Goal: Task Accomplishment & Management: Complete application form

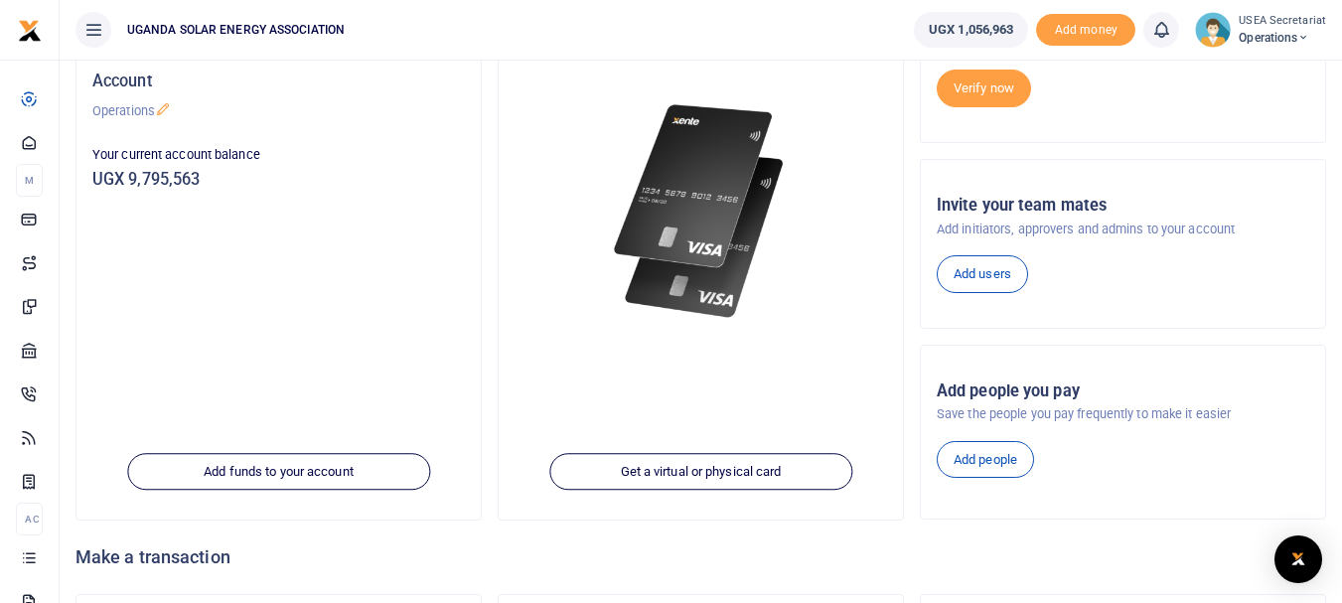
scroll to position [99, 0]
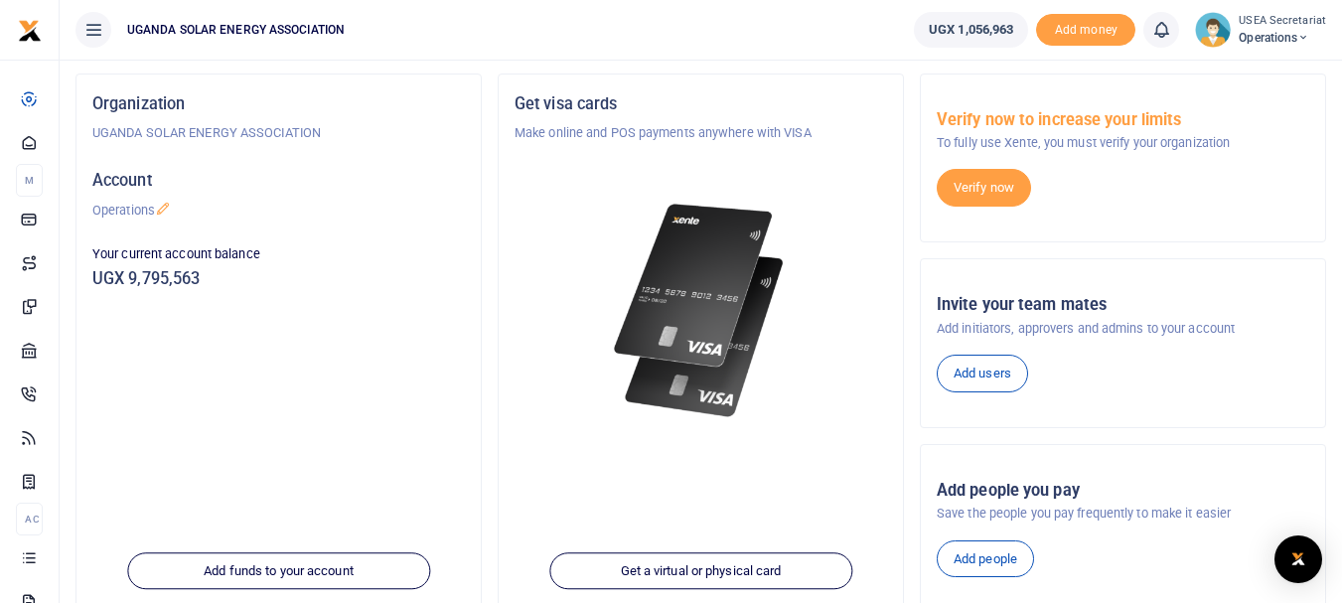
drag, startPoint x: 0, startPoint y: 0, endPoint x: 906, endPoint y: 302, distance: 955.2
click at [906, 302] on div "Get visa cards Make online and POS payments anywhere with VISA Get a virtual or…" at bounding box center [701, 347] width 422 height 547
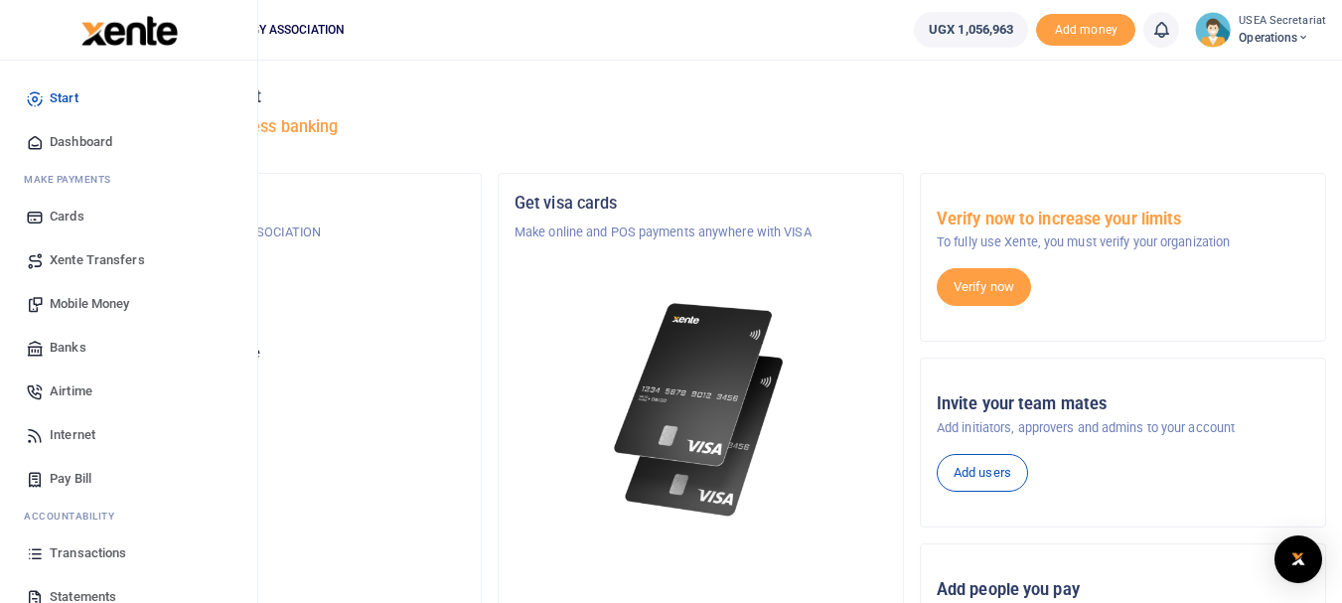
click at [67, 391] on span "Airtime" at bounding box center [71, 392] width 43 height 20
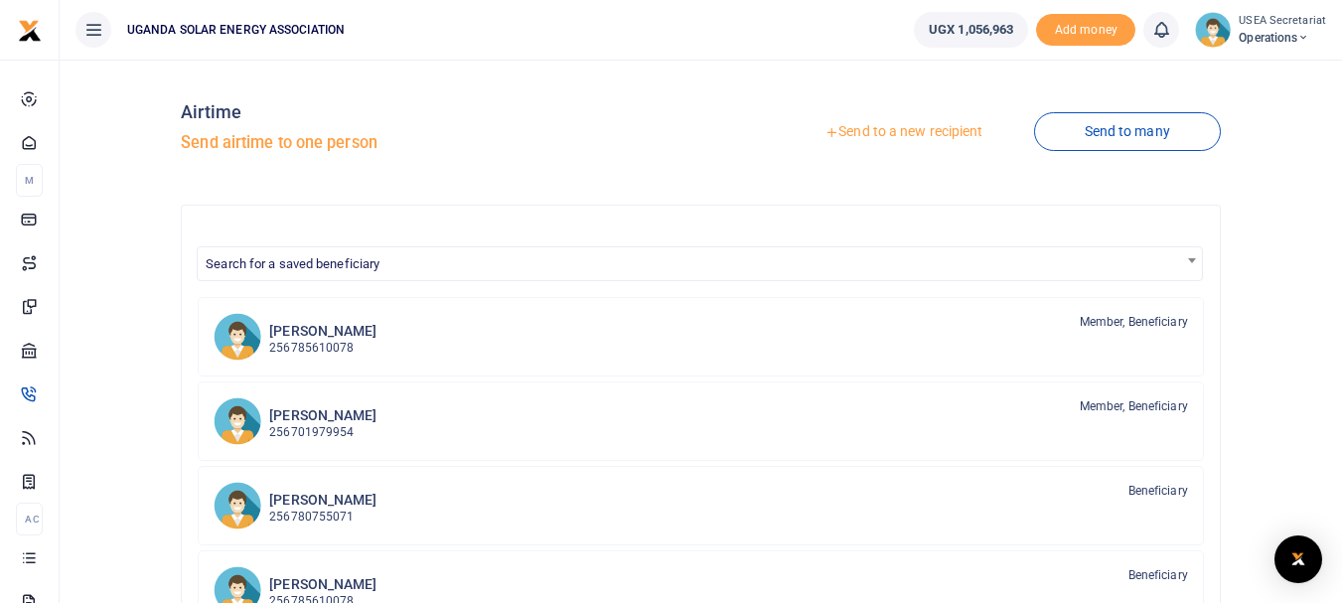
click at [880, 131] on link "Send to a new recipient" at bounding box center [903, 132] width 259 height 36
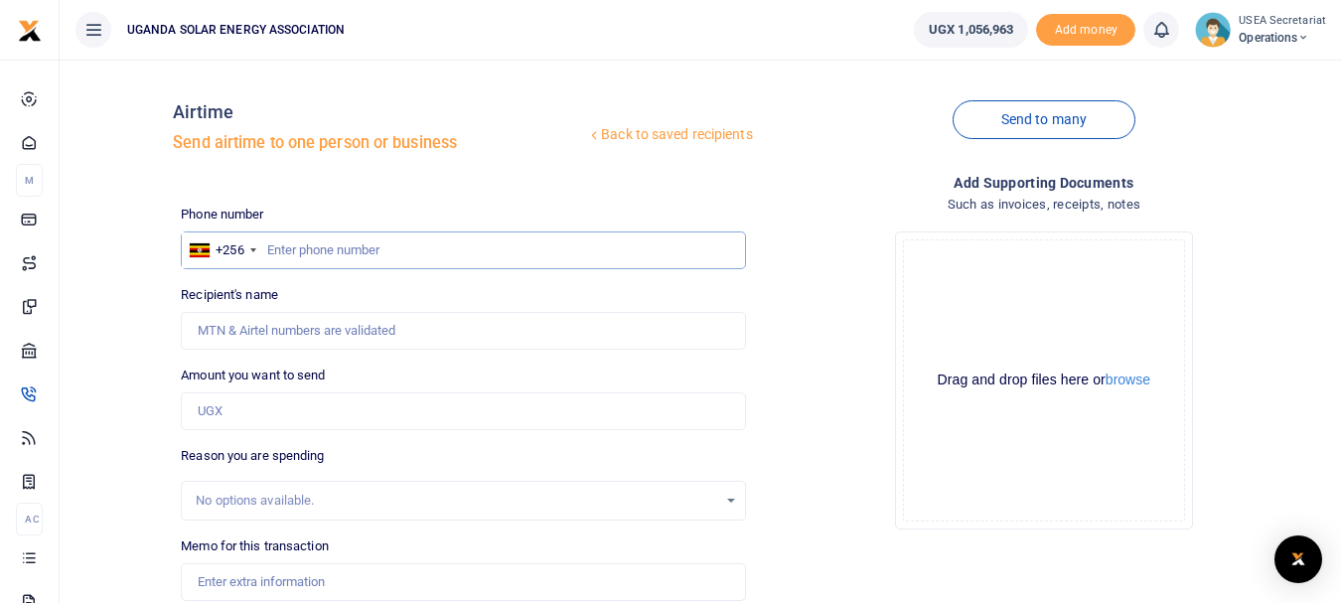
click at [344, 252] on input "text" at bounding box center [463, 251] width 564 height 38
type input "0740200400"
click at [314, 331] on input "Recipient's name" at bounding box center [463, 331] width 564 height 38
type input "Uganda Solar Energy Association"
click at [303, 421] on input "Amount you want to send" at bounding box center [463, 411] width 564 height 38
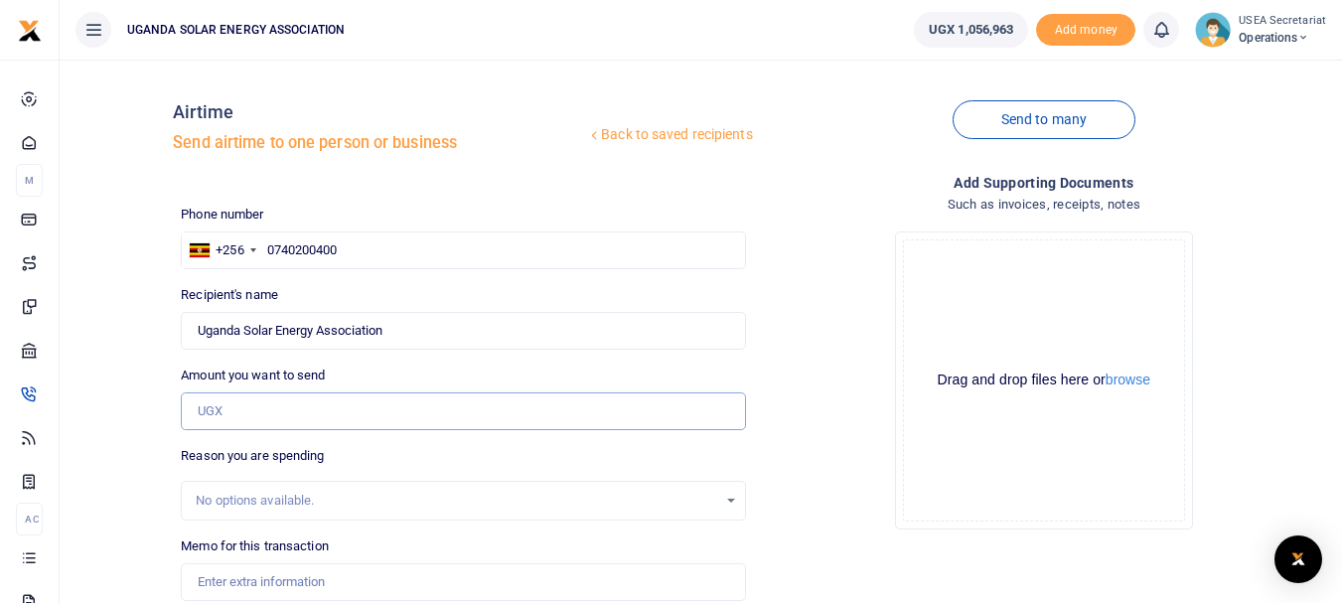
type input "10,000"
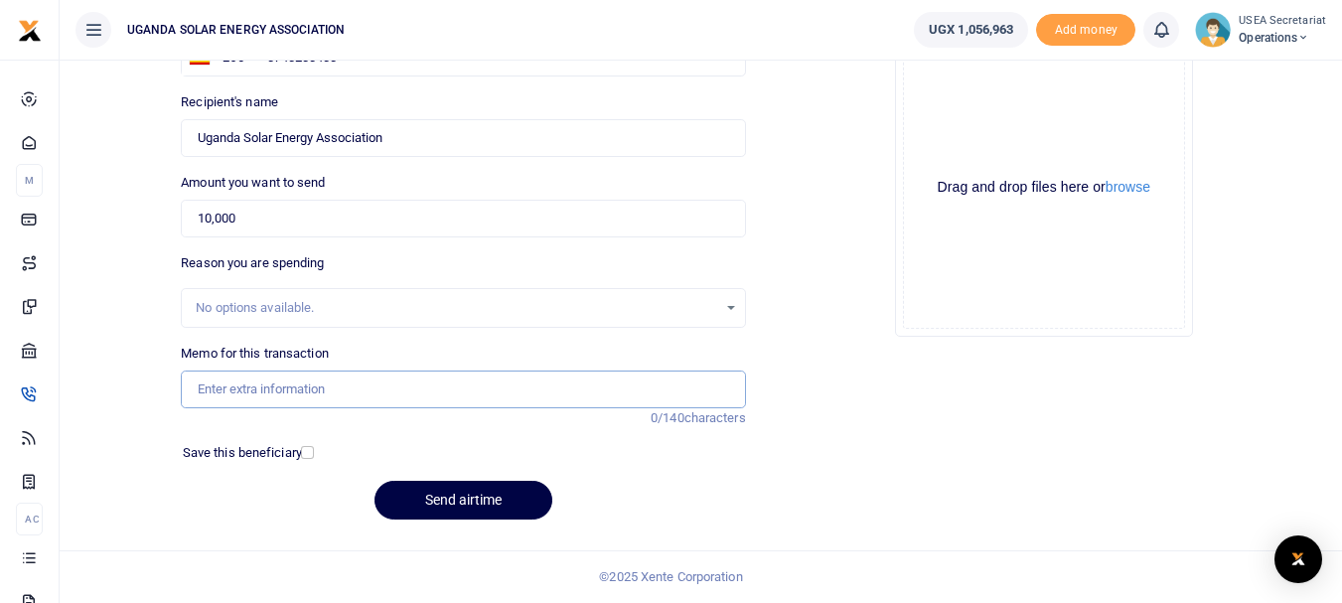
click at [344, 388] on input "Memo for this transaction" at bounding box center [463, 390] width 564 height 38
drag, startPoint x: 335, startPoint y: 386, endPoint x: 290, endPoint y: 387, distance: 44.7
click at [290, 387] on input "STAFF AIRTIME MARCH 2025" at bounding box center [463, 390] width 564 height 38
drag, startPoint x: 395, startPoint y: 384, endPoint x: 199, endPoint y: 395, distance: 197.1
click at [199, 395] on input "STAFF AIRTIME [DATE]" at bounding box center [463, 390] width 564 height 38
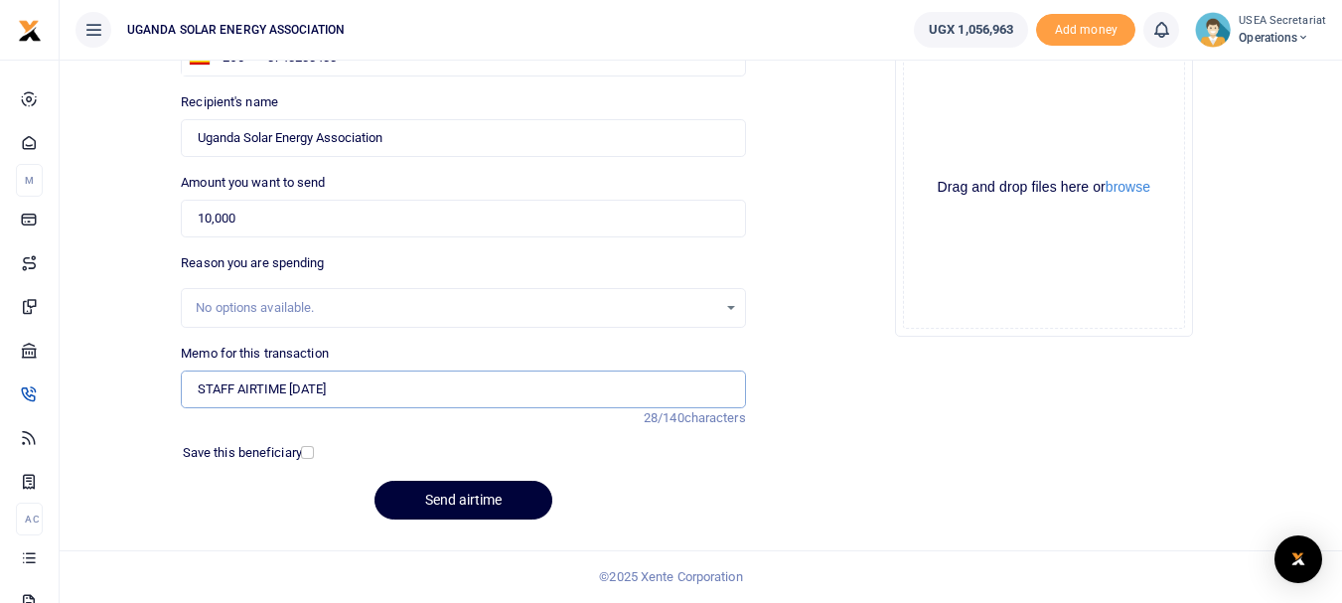
type input "STAFF AIRTIME [DATE]"
click at [450, 497] on button "Send airtime" at bounding box center [464, 500] width 178 height 39
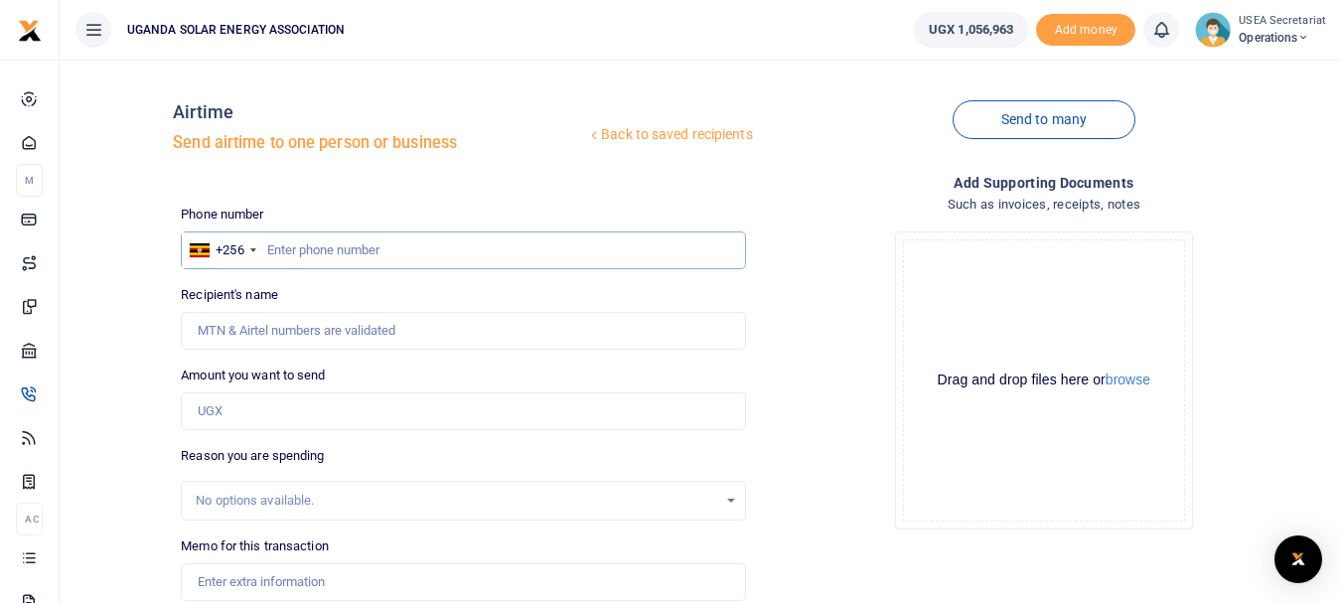
click at [314, 244] on input "text" at bounding box center [463, 251] width 564 height 38
type input "778550379"
type input "Emma Ssemambo"
type input "778550379"
click at [287, 423] on input "Amount you want to send" at bounding box center [463, 411] width 564 height 38
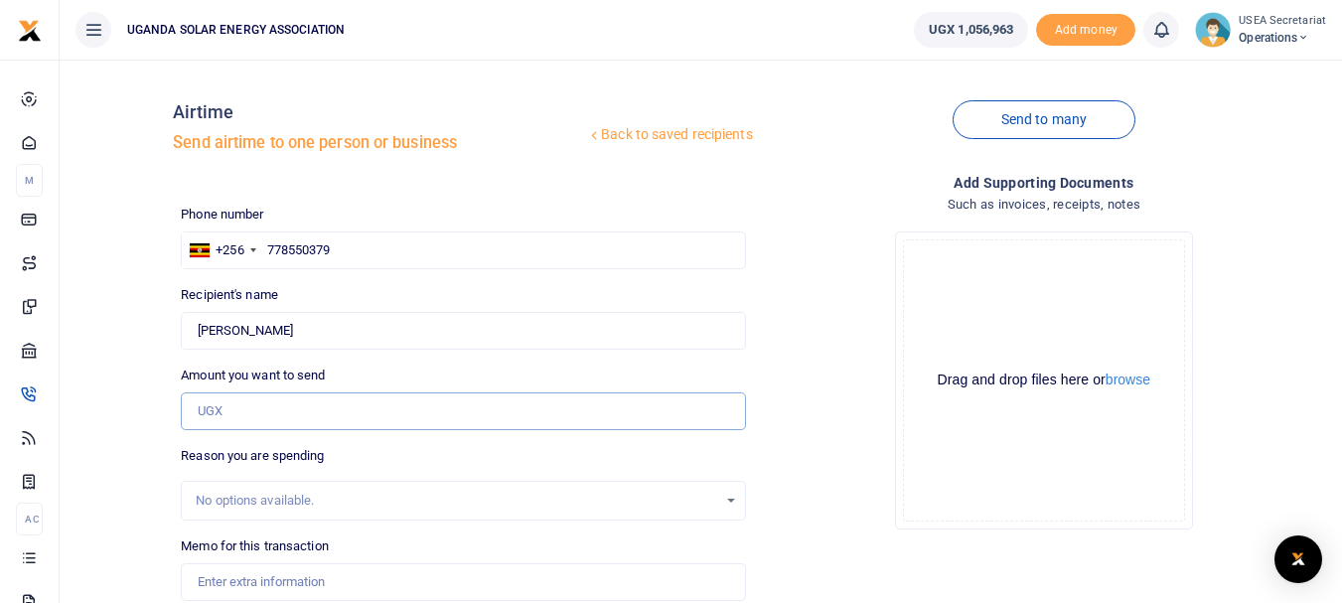
type input "10,000"
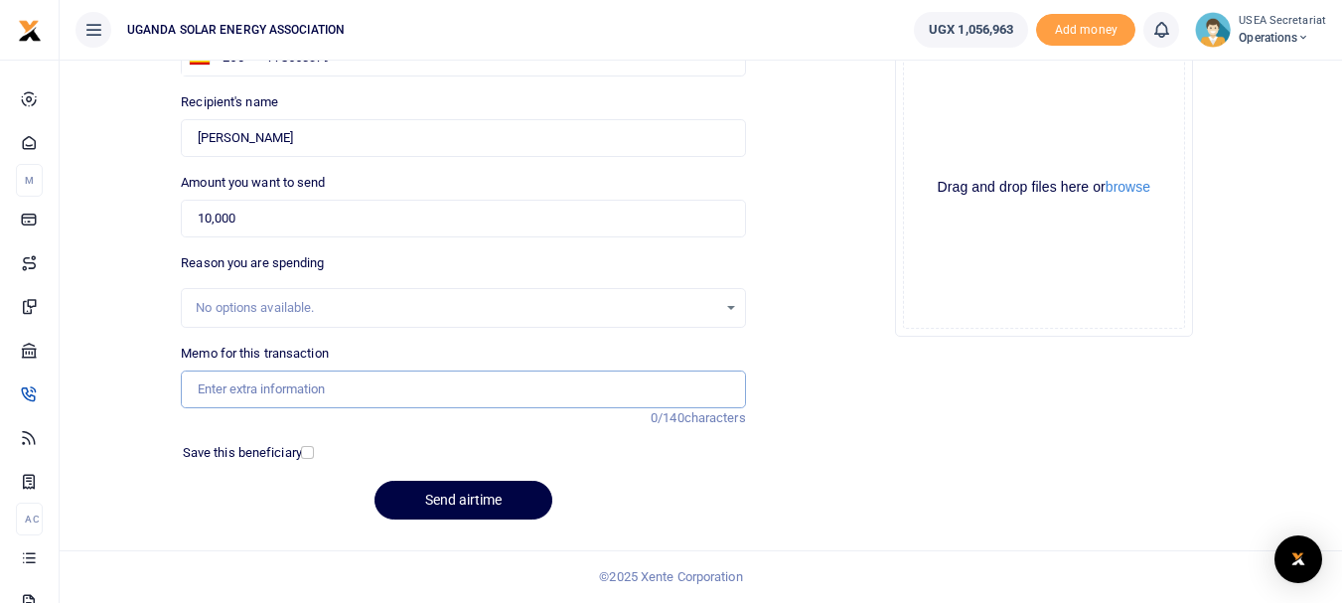
click at [296, 392] on input "Memo for this transaction" at bounding box center [463, 390] width 564 height 38
paste input "STAFF AIRTIME September 2025"
type input "STAFF AIRTIME September 2025"
click at [442, 500] on button "Send airtime" at bounding box center [464, 500] width 178 height 39
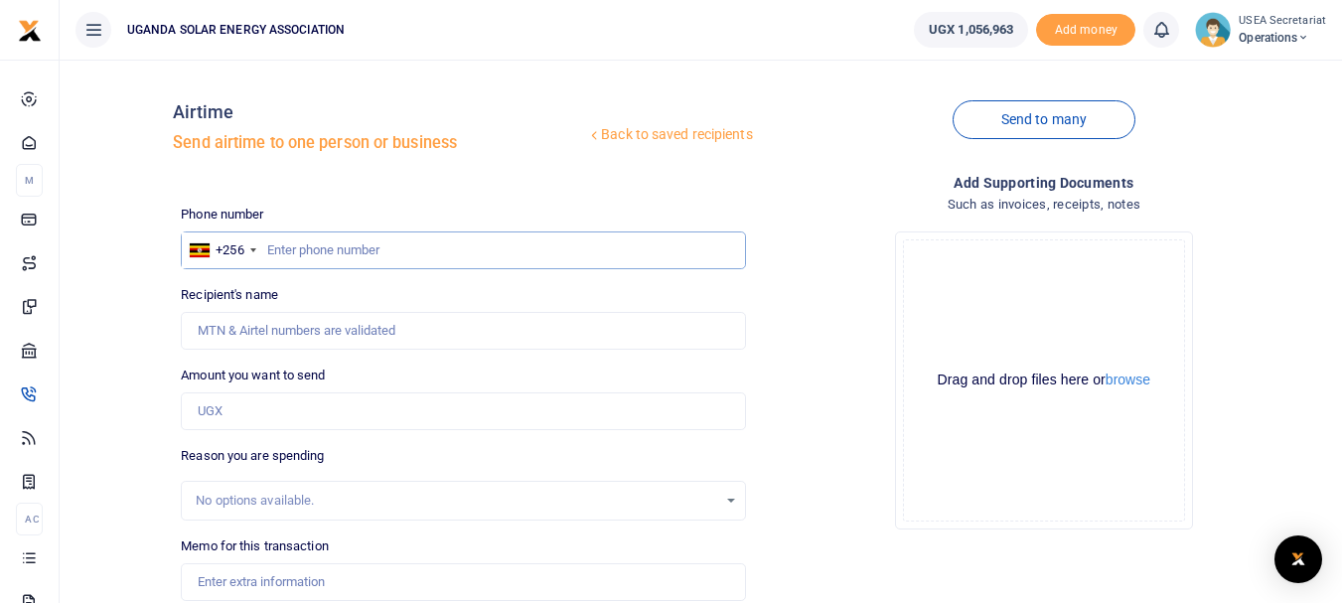
click at [299, 250] on input "text" at bounding box center [463, 251] width 564 height 38
type input "777240661"
type input "Bakengana Paddy"
type input "777240661"
click at [259, 408] on input "Amount you want to send" at bounding box center [463, 411] width 564 height 38
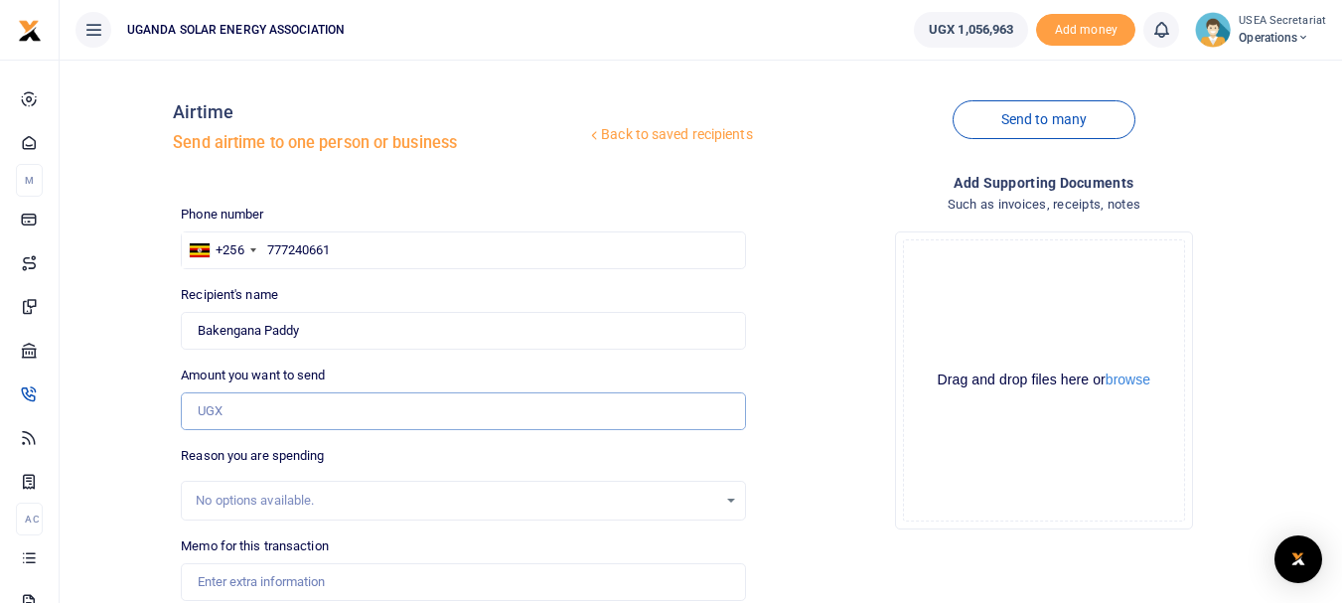
type input "10,000"
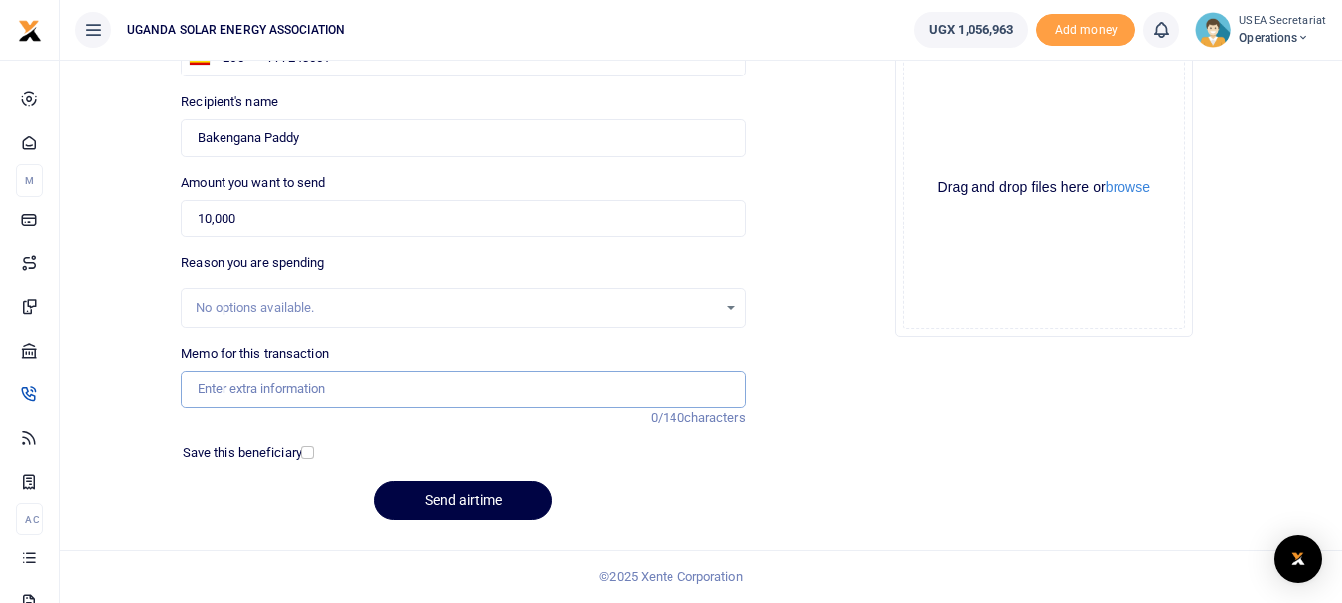
click at [288, 381] on input "Memo for this transaction" at bounding box center [463, 390] width 564 height 38
paste input "STAFF AIRTIME September 2025"
type input "STAFF AIRTIME September 2025"
click at [453, 494] on button "Send airtime" at bounding box center [464, 500] width 178 height 39
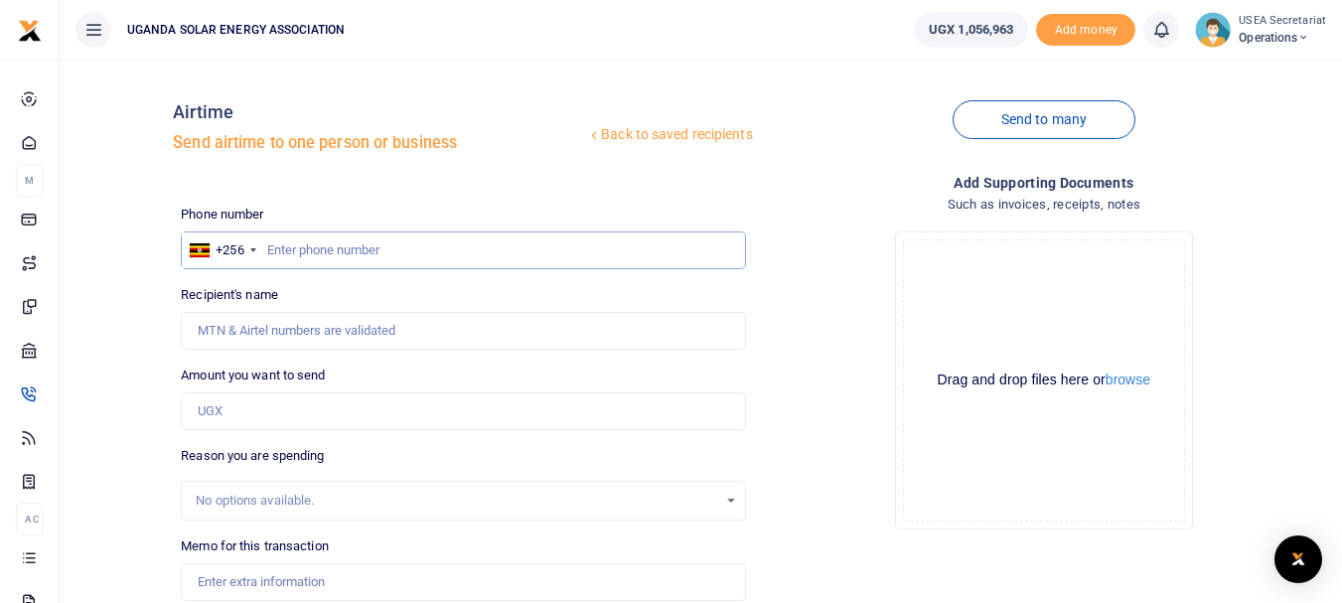
click at [334, 253] on input "text" at bounding box center [463, 251] width 564 height 38
type input "757477318"
type input "Paddy Bakengana"
type input "757477318"
click at [277, 413] on input "Amount you want to send" at bounding box center [463, 411] width 564 height 38
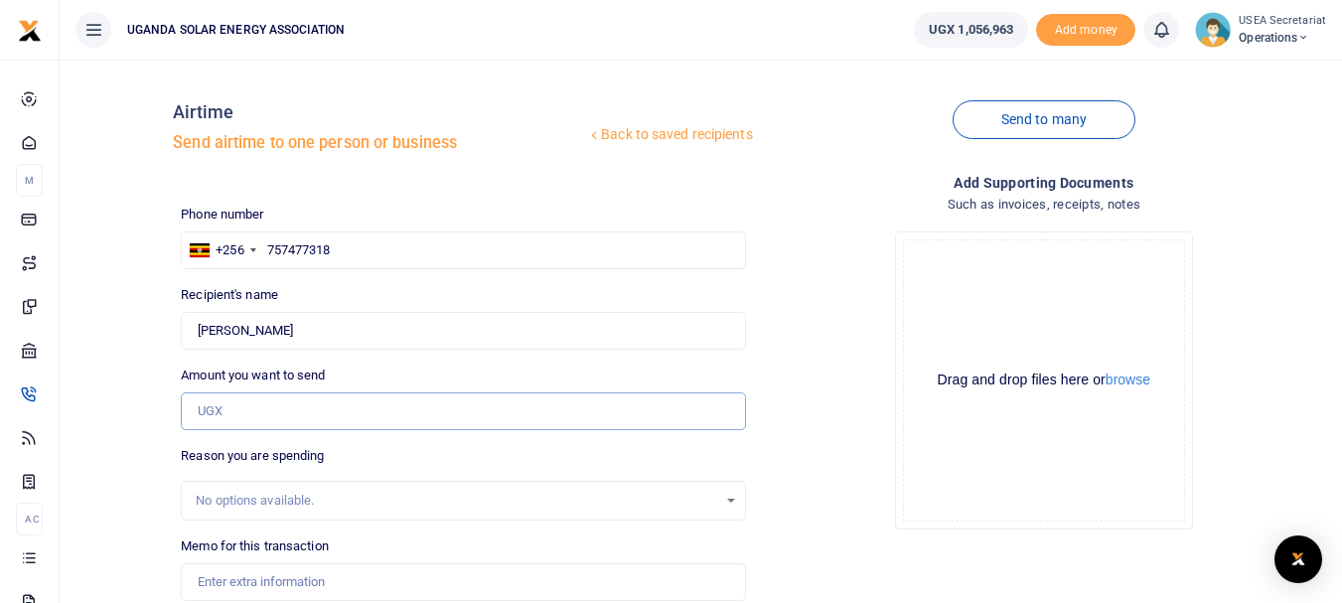
type input "50,000"
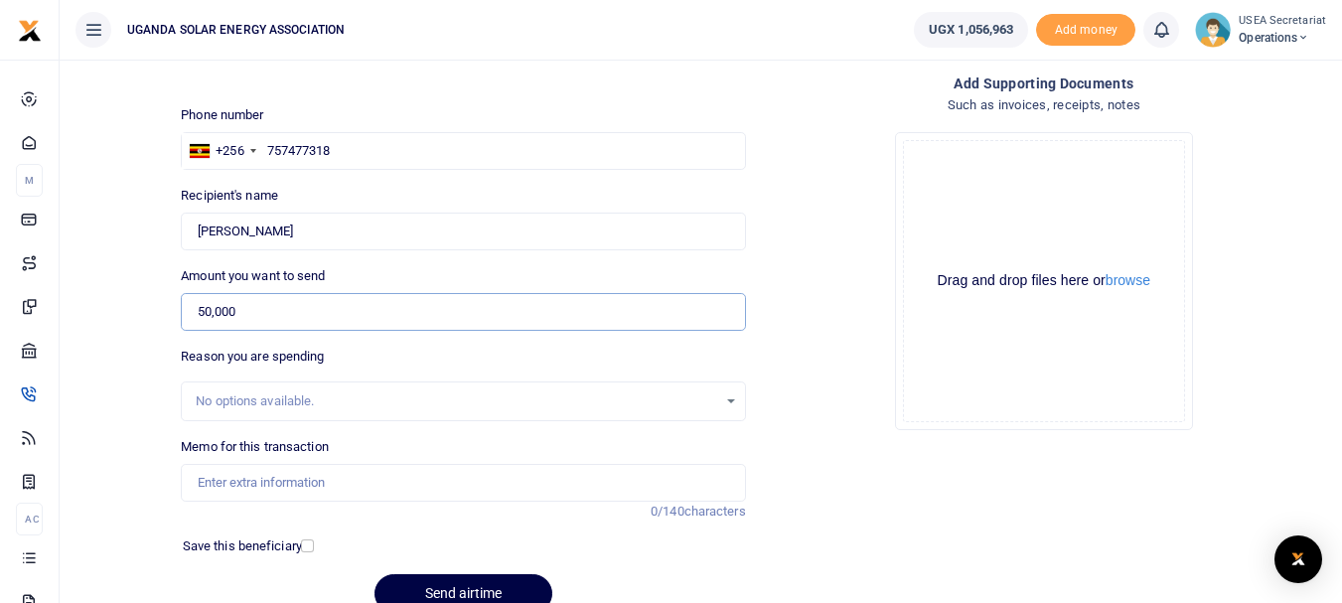
scroll to position [193, 0]
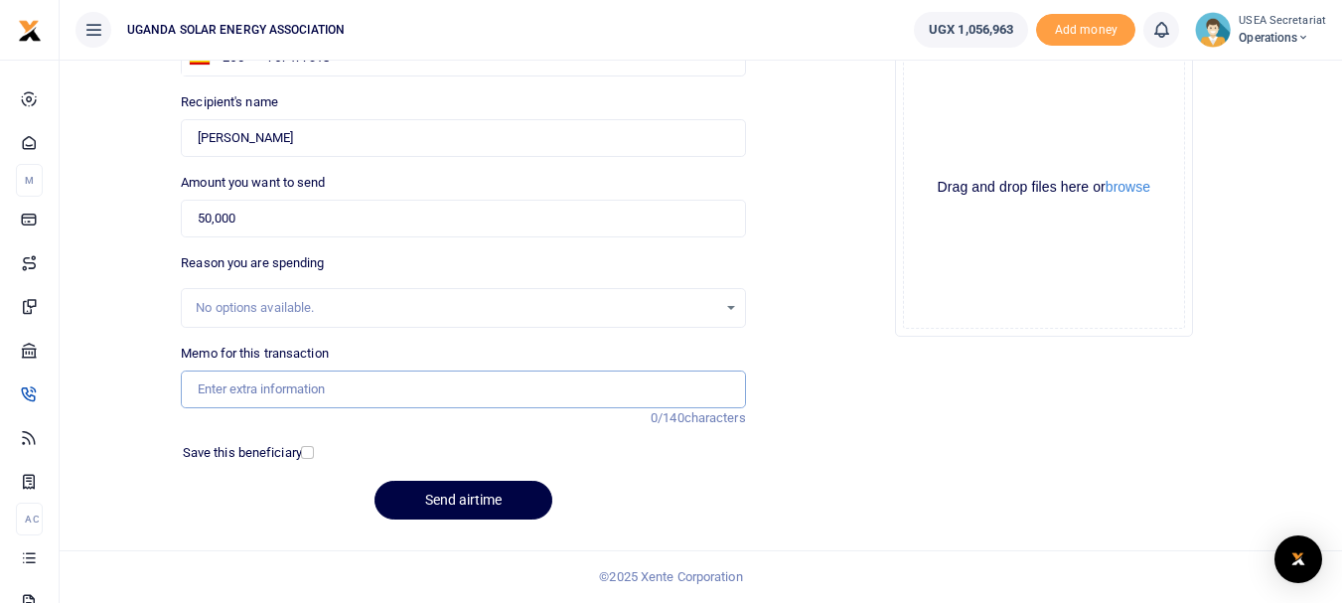
click at [310, 395] on input "Memo for this transaction" at bounding box center [463, 390] width 564 height 38
paste input "STAFF AIRTIME [DATE]"
type input "STAFF AIRTIME [DATE]"
click at [466, 501] on button "Send airtime" at bounding box center [464, 500] width 178 height 39
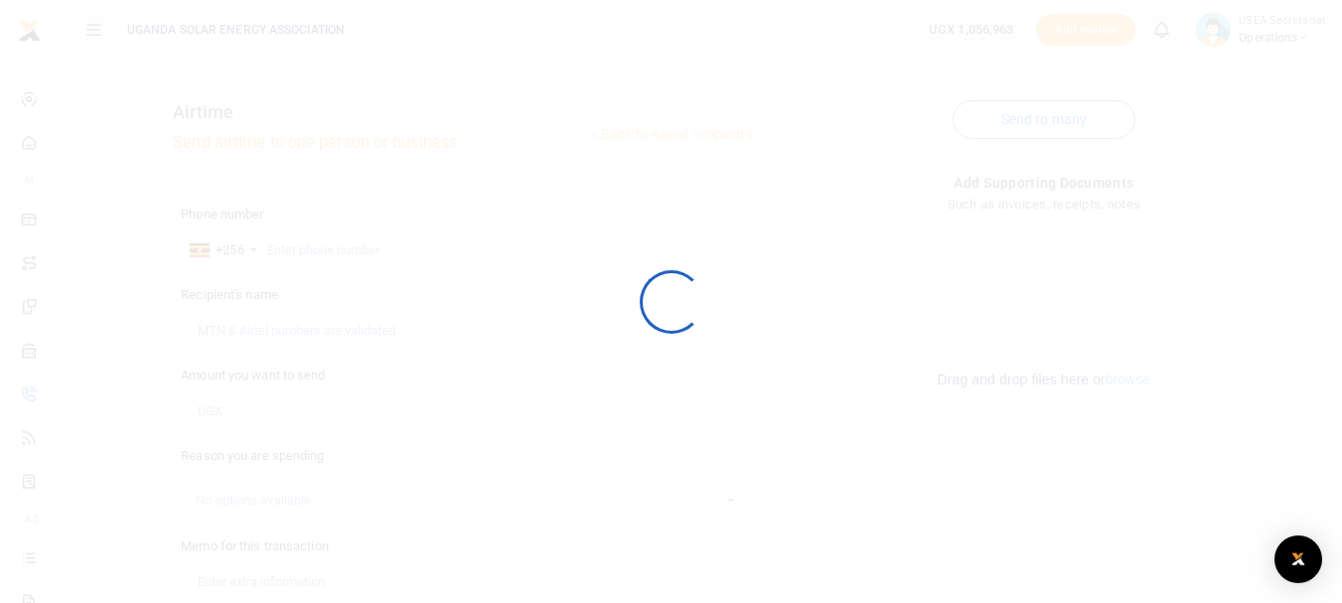
scroll to position [193, 0]
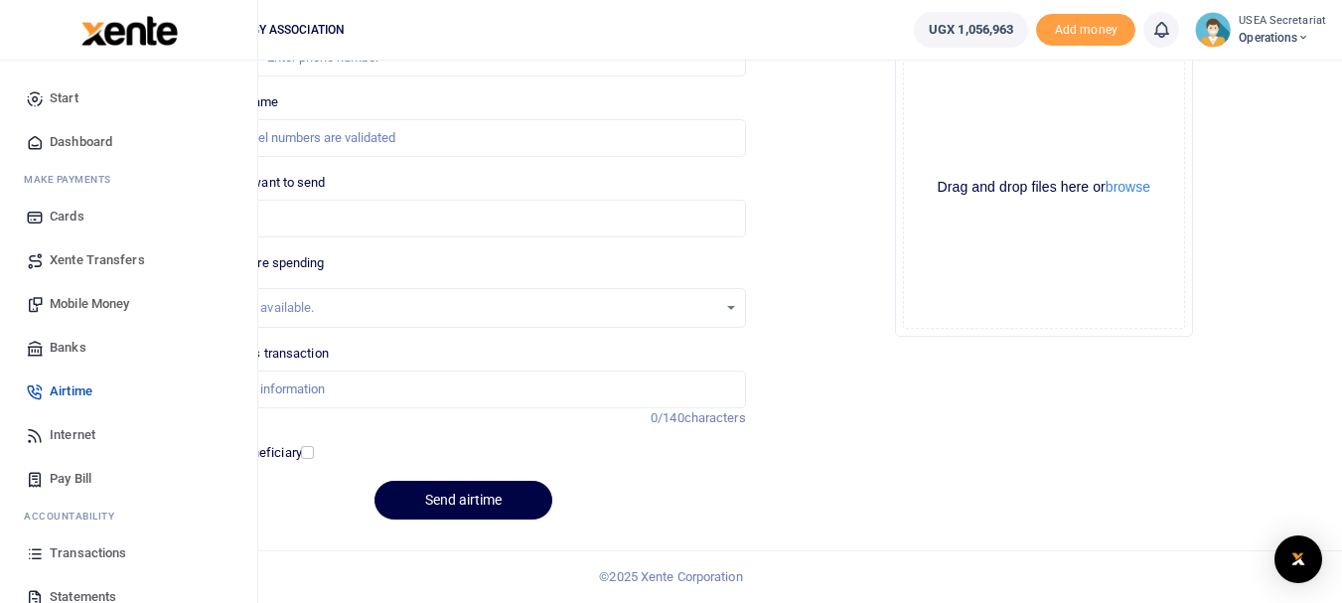
click at [79, 434] on span "Internet" at bounding box center [73, 435] width 46 height 20
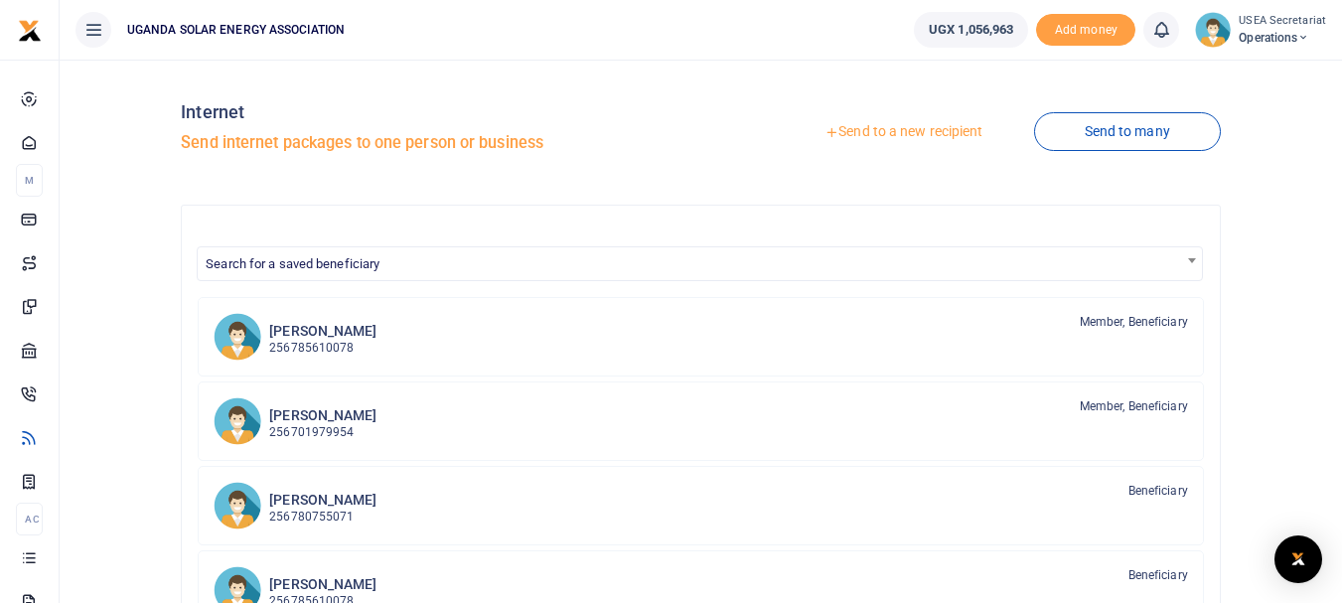
click at [864, 129] on link "Send to a new recipient" at bounding box center [903, 132] width 259 height 36
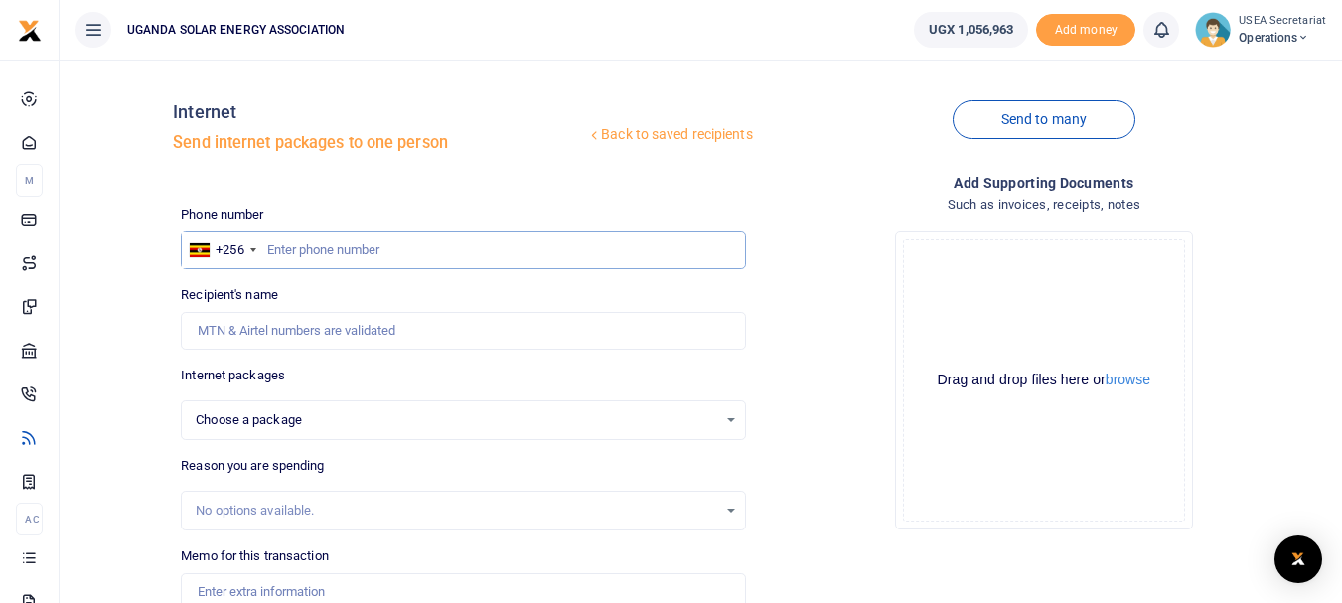
click at [328, 250] on input "text" at bounding box center [463, 251] width 564 height 38
type input "0740200400"
select select
type input "0740200400"
click at [293, 329] on input "Recipient's name" at bounding box center [463, 331] width 564 height 38
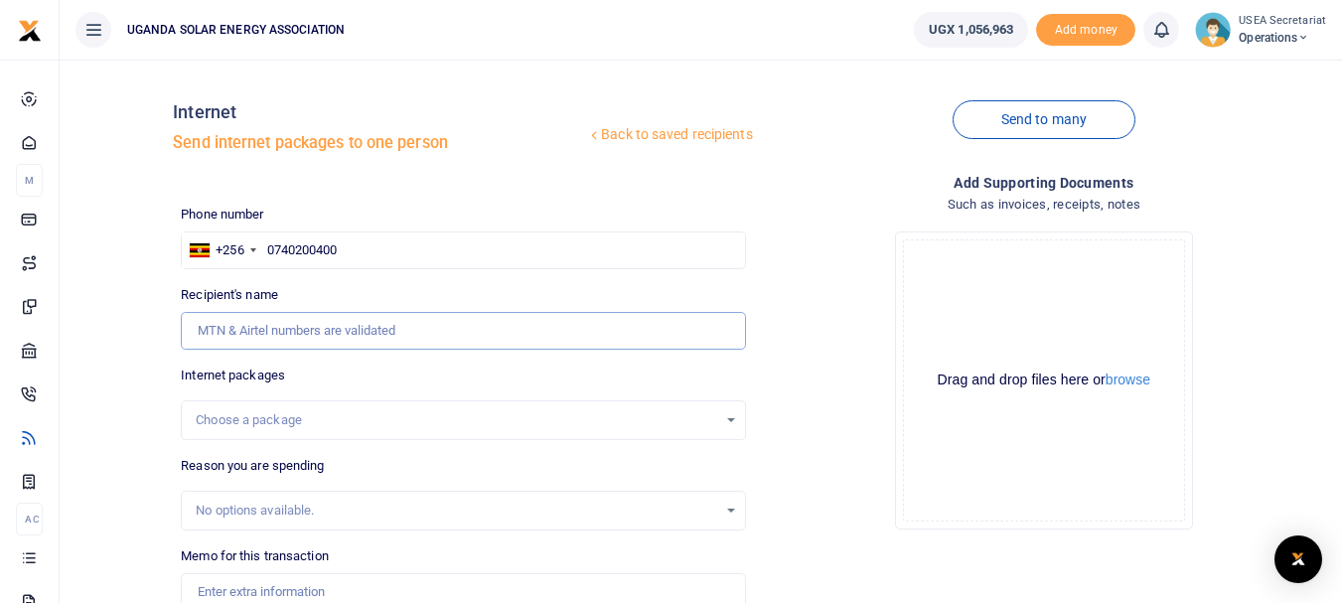
type input "Uganda Solar Energy Association"
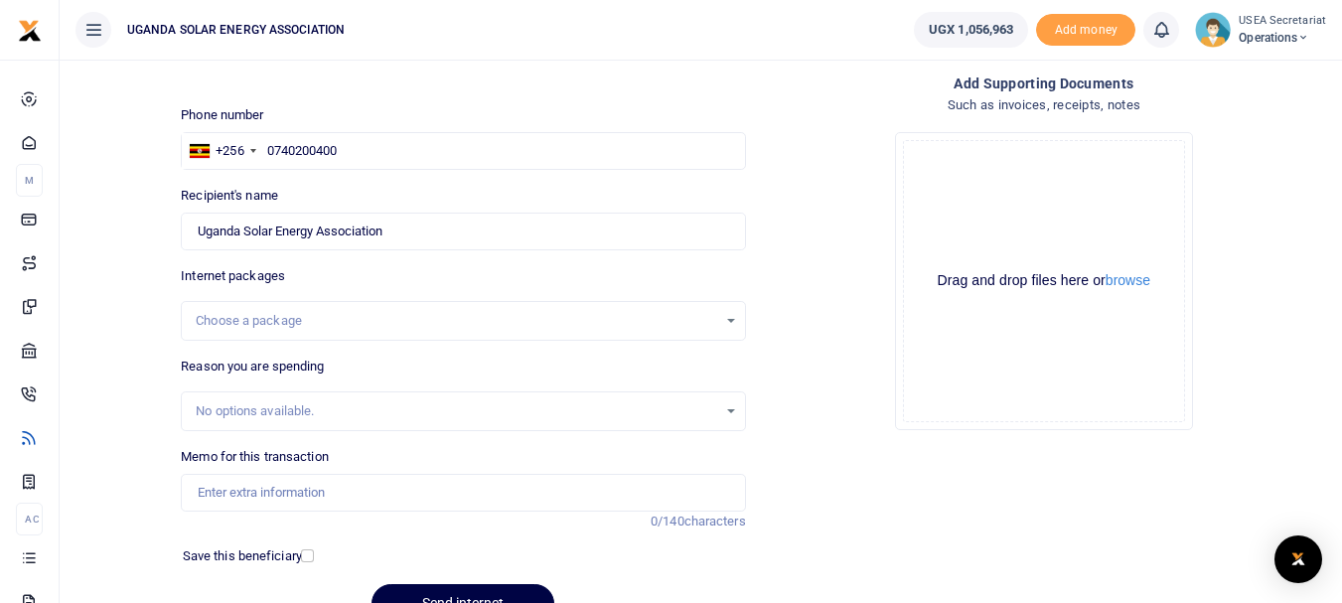
click at [733, 321] on div "Choose a package" at bounding box center [463, 321] width 562 height 22
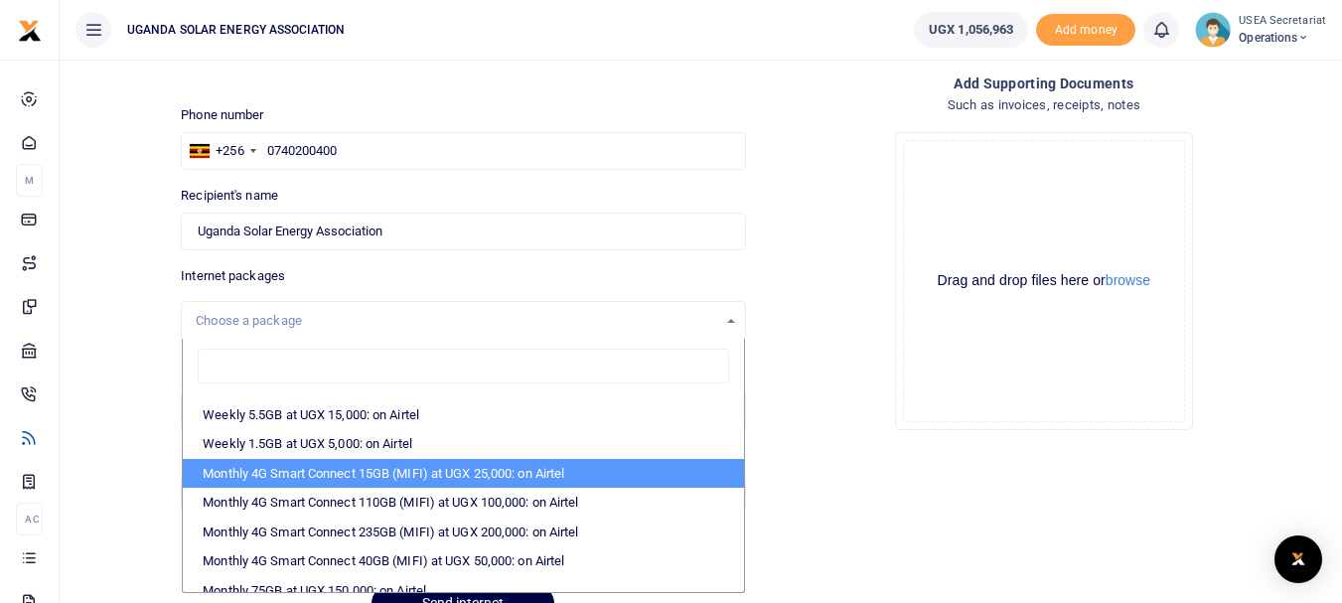
scroll to position [298, 0]
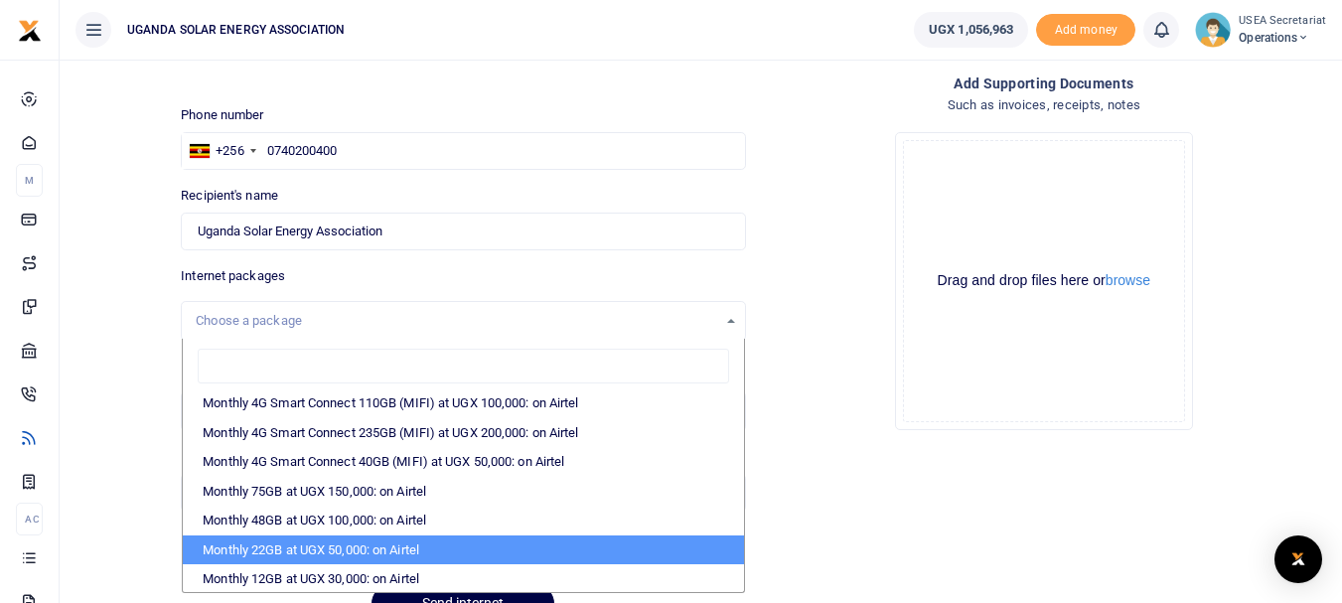
click at [408, 544] on li "Monthly 22GB at UGX 50,000: on Airtel" at bounding box center [463, 551] width 560 height 30
select select "bOgthpMmaC1ZLyOYxyMBh28re2LLS6fLvY77EkG1sh4="
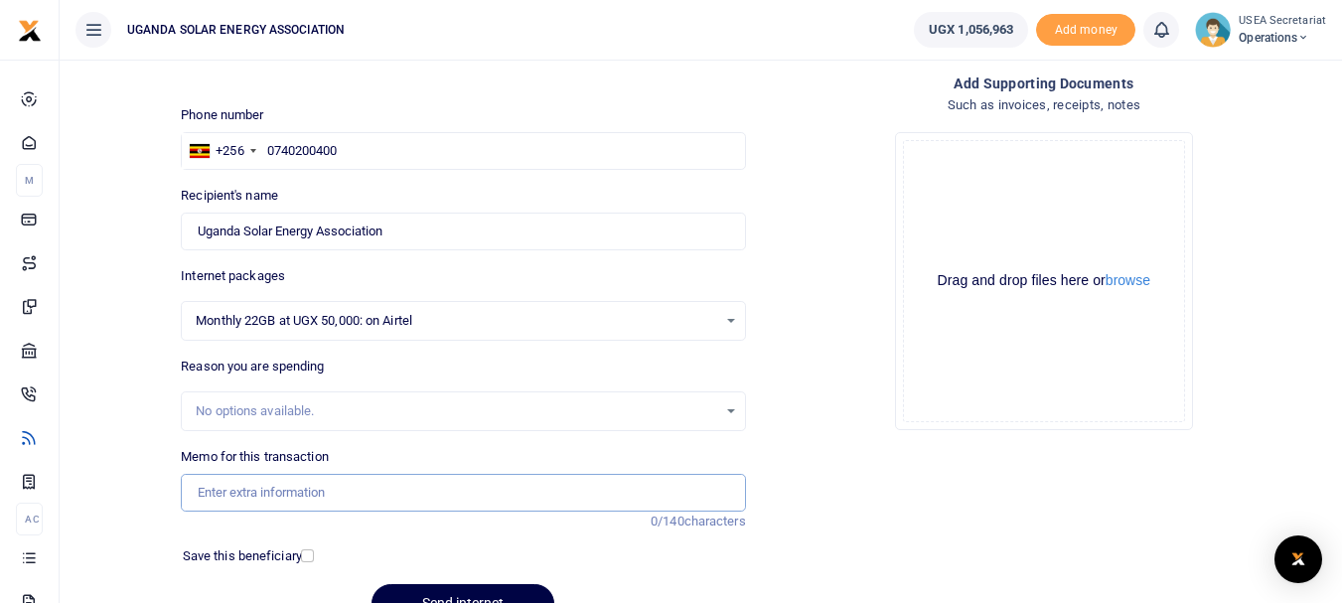
click at [313, 493] on input "Memo for this transaction" at bounding box center [463, 493] width 564 height 38
paste input "STAFF AIRTIME September 2025"
drag, startPoint x: 284, startPoint y: 494, endPoint x: 240, endPoint y: 495, distance: 43.7
click at [240, 495] on input "STAFF AIRTIME September 2025" at bounding box center [463, 493] width 564 height 38
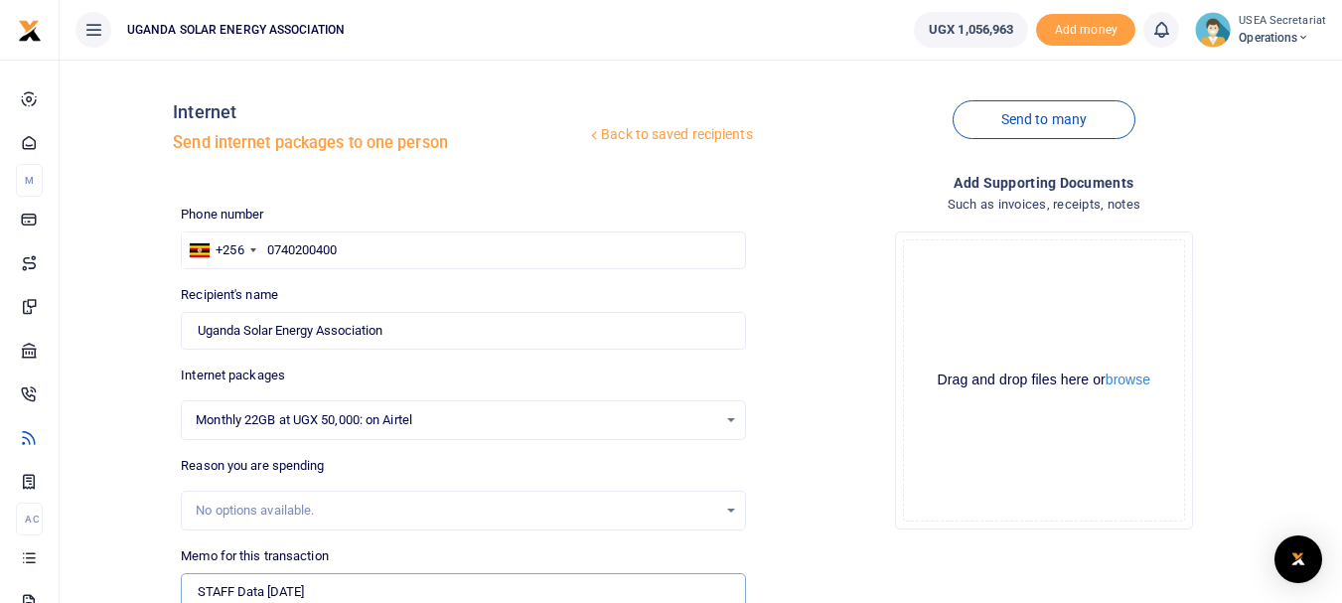
scroll to position [203, 0]
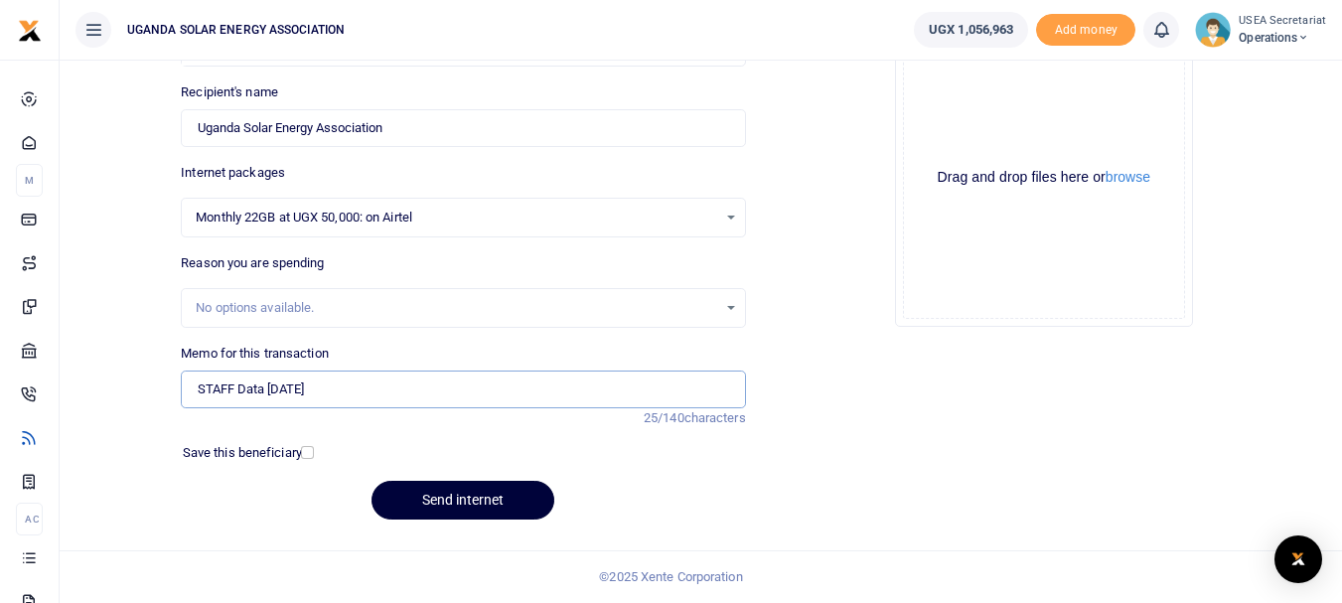
type input "STAFF Data September 2025"
click at [426, 498] on button "Send internet" at bounding box center [463, 500] width 183 height 39
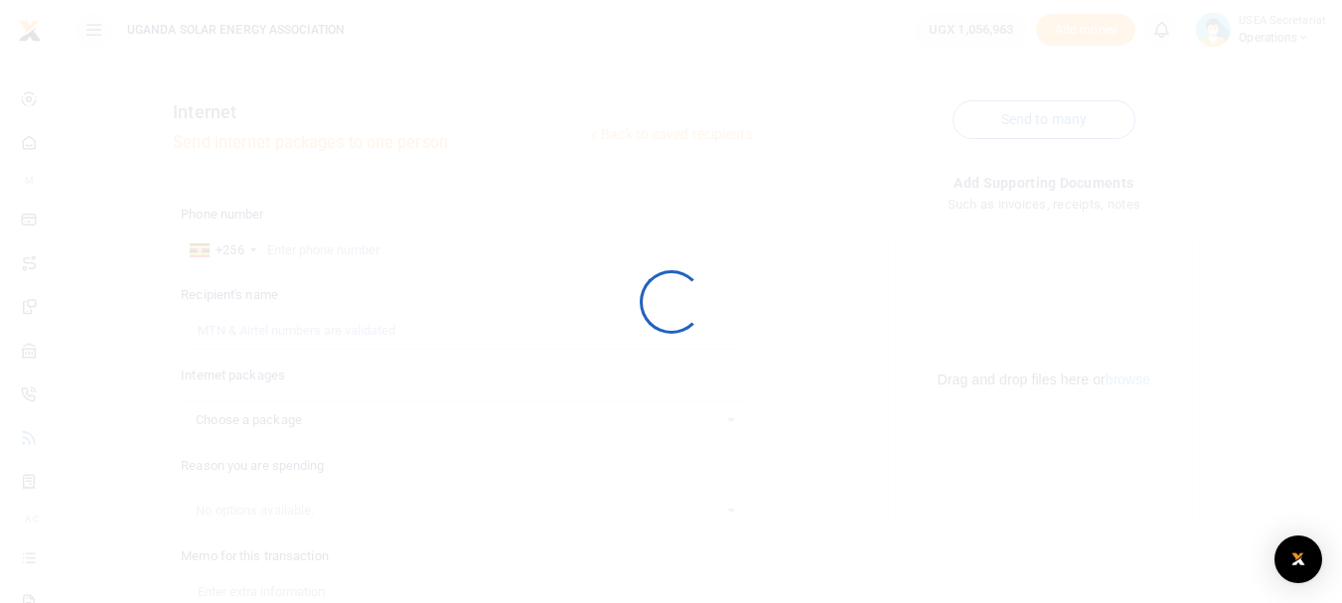
scroll to position [203, 0]
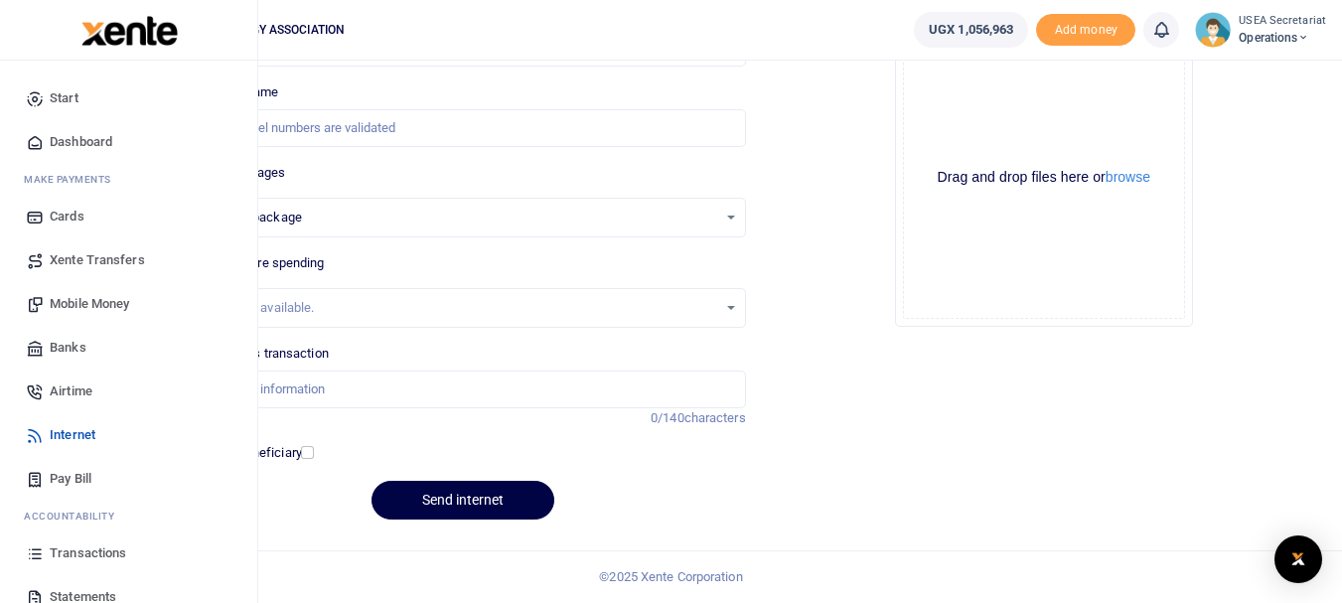
click at [95, 301] on span "Mobile Money" at bounding box center [89, 304] width 79 height 20
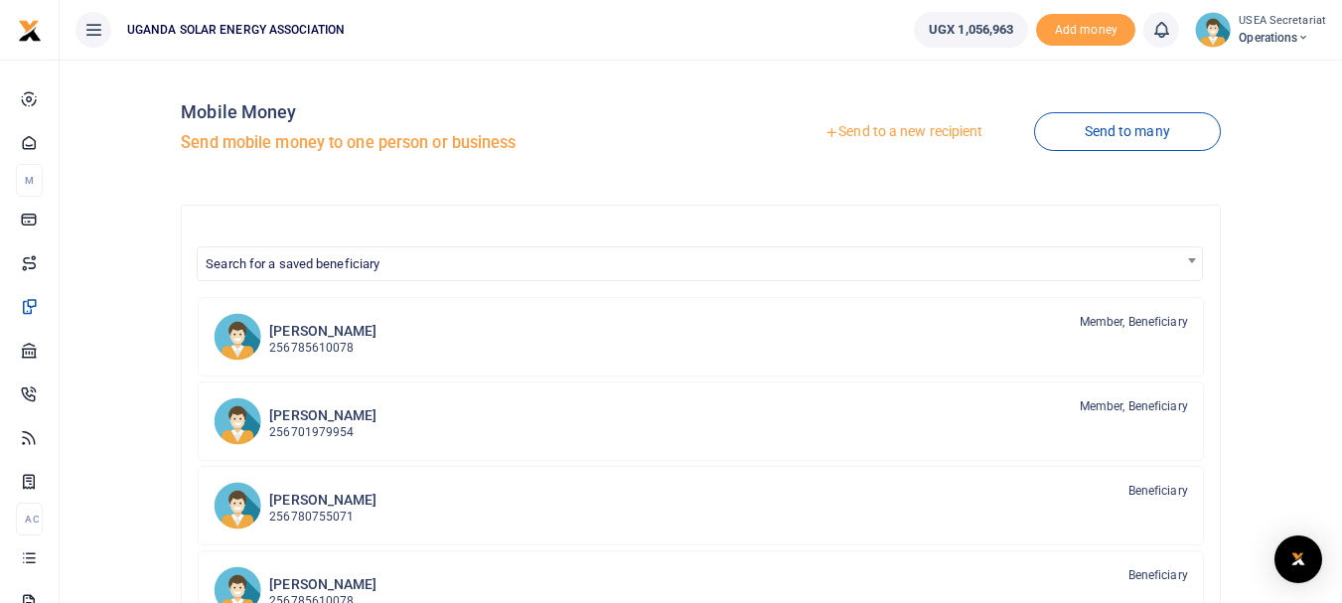
click at [917, 127] on link "Send to a new recipient" at bounding box center [903, 132] width 259 height 36
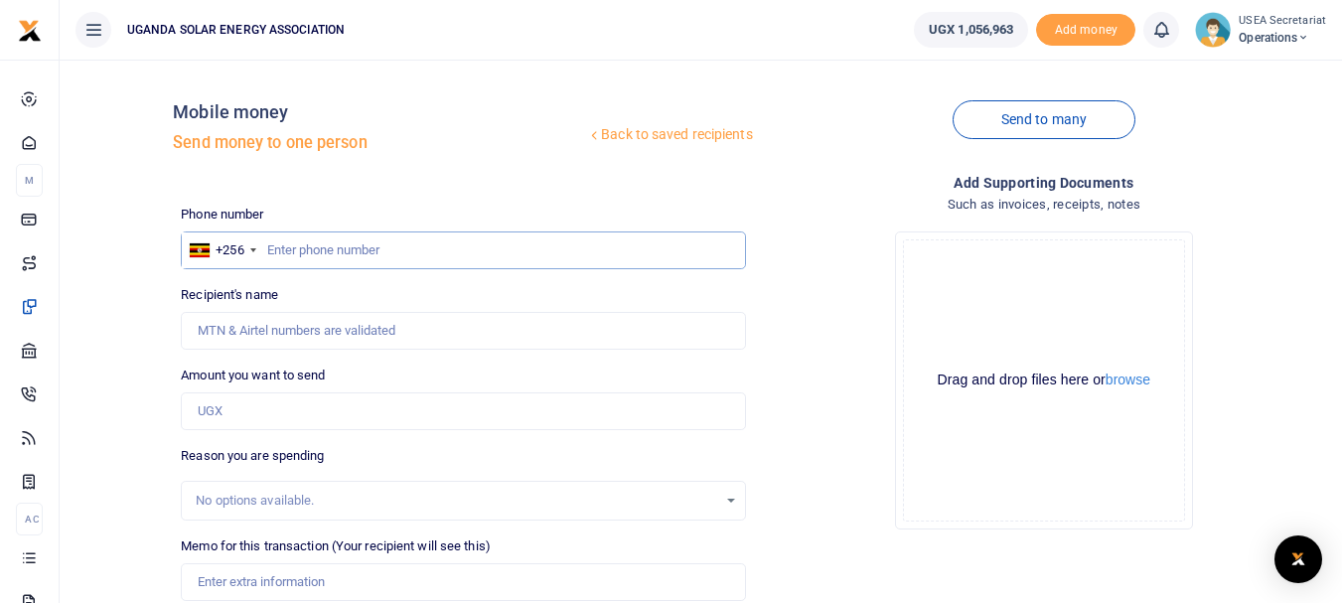
click at [312, 248] on input "text" at bounding box center [463, 251] width 564 height 38
type input "777240661"
type input "Bakengana Paddy"
type input "777240661"
click at [261, 415] on input "Amount you want to send" at bounding box center [463, 411] width 564 height 38
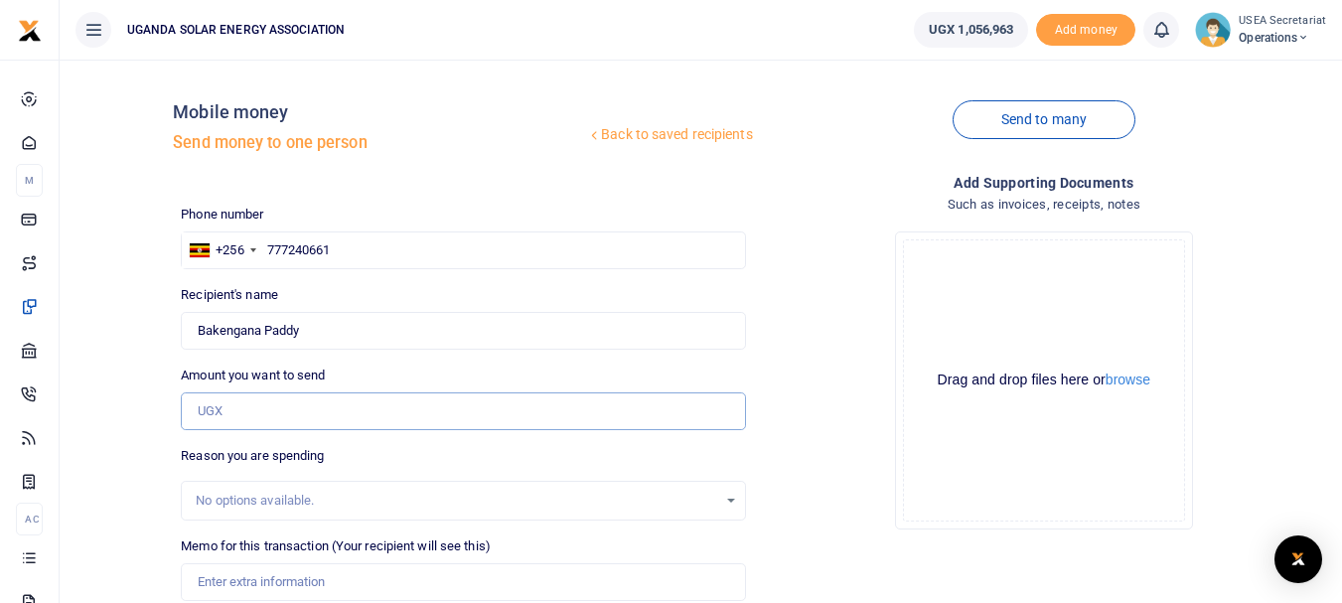
type input "102,450"
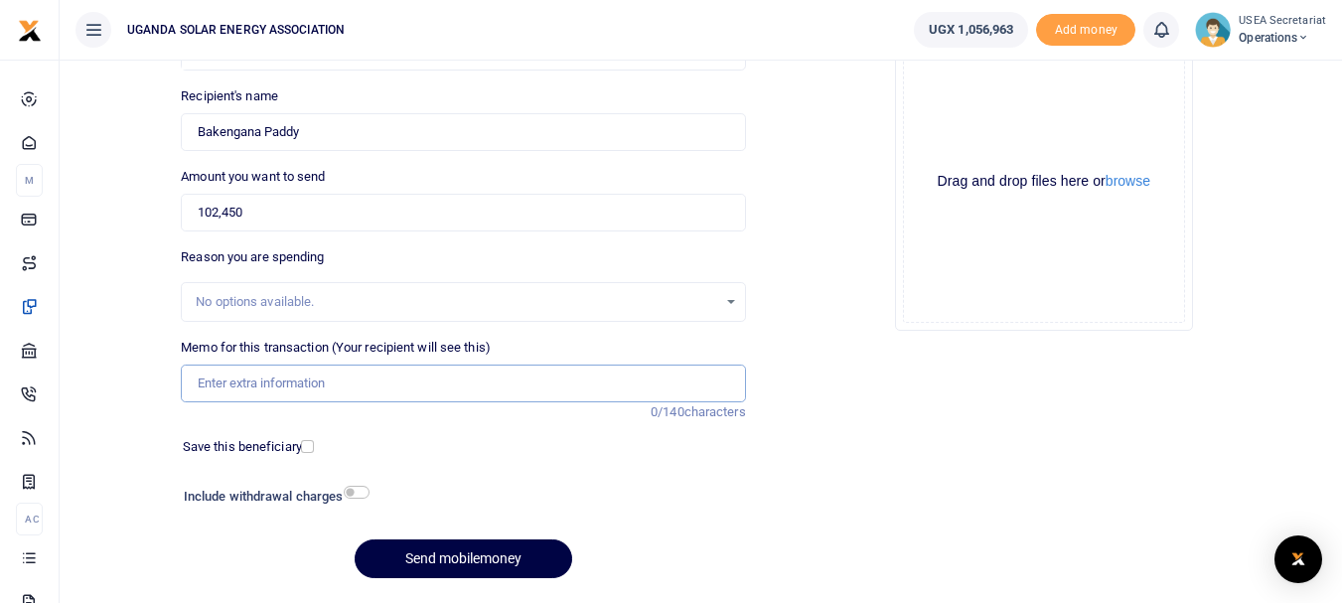
click at [331, 389] on input "Memo for this transaction (Your recipient will see this)" at bounding box center [463, 384] width 564 height 38
drag, startPoint x: 313, startPoint y: 382, endPoint x: 280, endPoint y: 382, distance: 32.8
click at [280, 382] on input "office welfare March 2025" at bounding box center [463, 384] width 564 height 38
type input "office welfare september 2025"
click at [414, 552] on button "Send mobilemoney" at bounding box center [464, 559] width 218 height 39
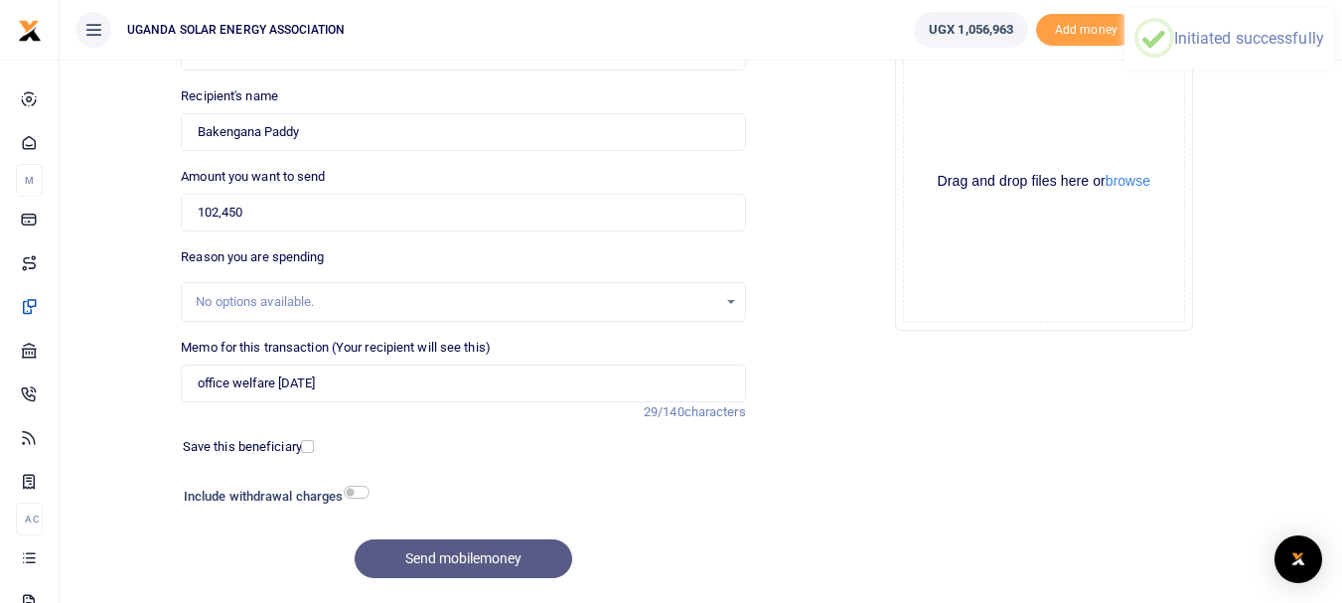
scroll to position [0, 0]
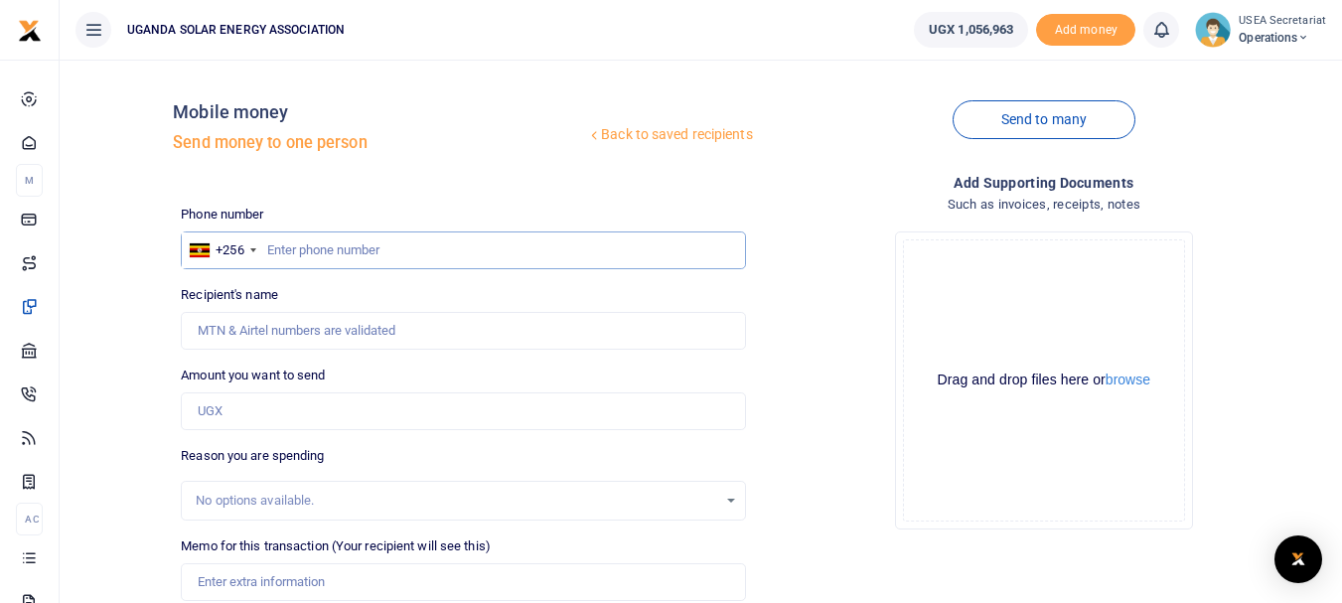
click at [327, 250] on input "text" at bounding box center [463, 251] width 564 height 38
type input "0785610078"
type input "Emma Ssemambo"
type input "0785610078"
click at [260, 411] on input "Amount you want to send" at bounding box center [463, 411] width 564 height 38
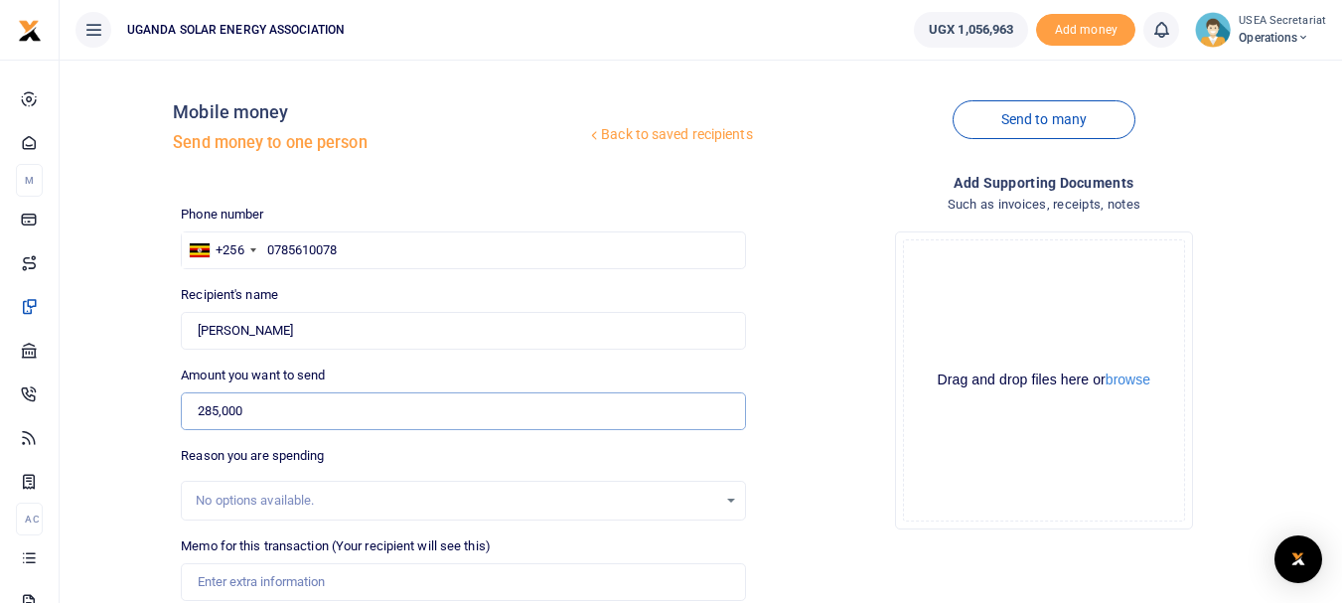
scroll to position [199, 0]
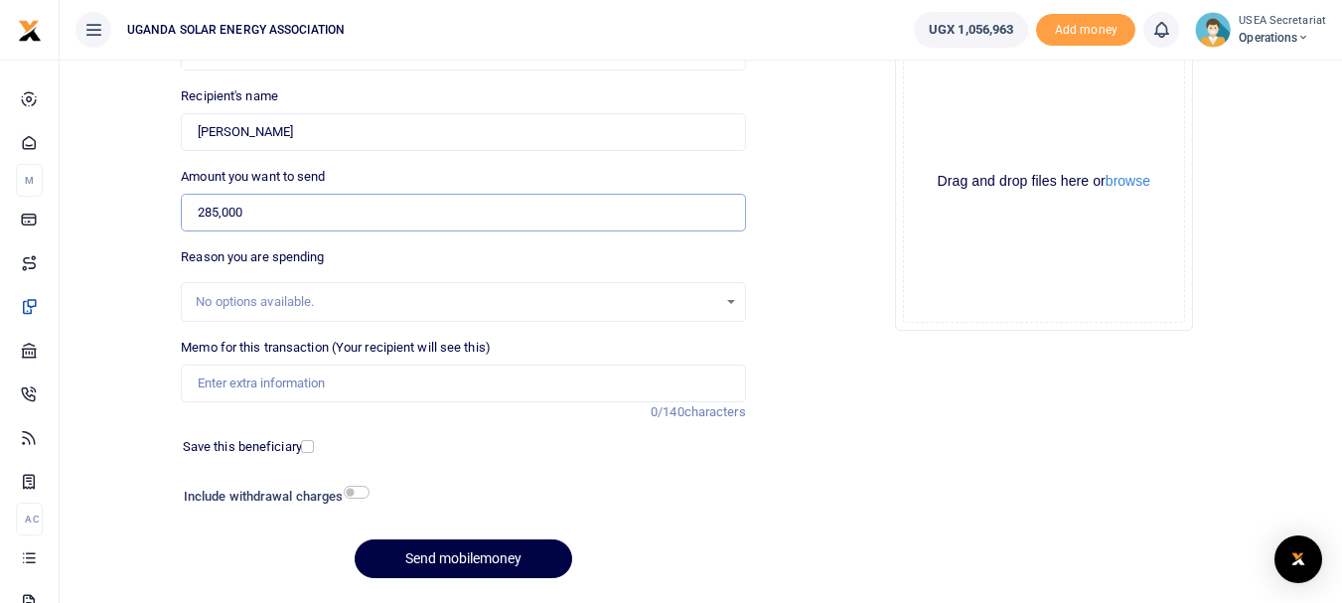
type input "285,000"
click at [357, 488] on input "checkbox" at bounding box center [357, 492] width 26 height 13
checkbox input "true"
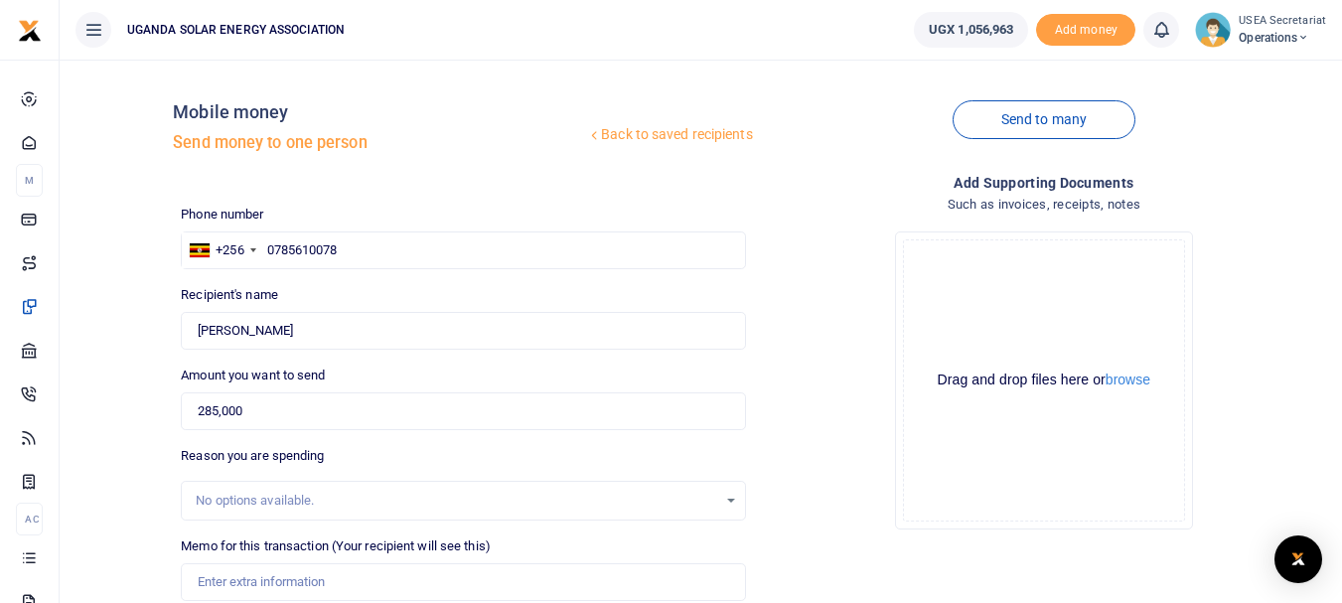
scroll to position [312, 0]
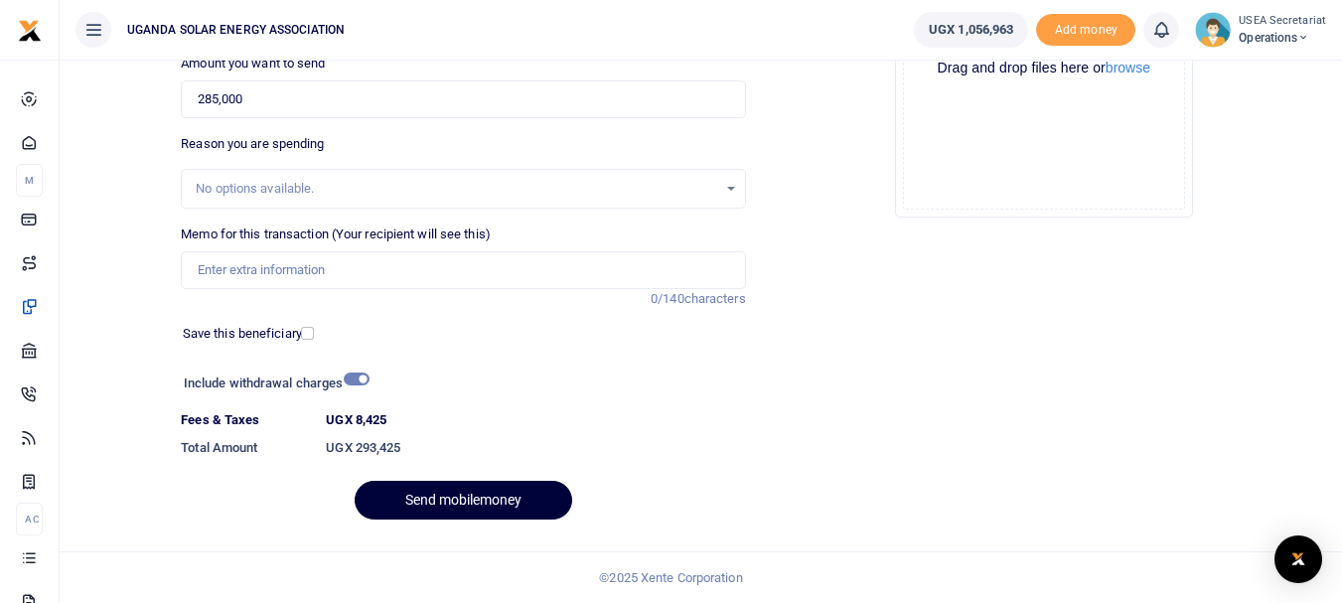
click at [499, 503] on button "Send mobilemoney" at bounding box center [464, 500] width 218 height 39
paste input "Ink for the Printer (HP Cartridge 30A)"
click at [339, 267] on input "Office Ink for the Printer (HP Cartridge 30A)" at bounding box center [463, 270] width 564 height 38
click at [437, 271] on input "Office Ink for the Printer HP Cartridge 30A)" at bounding box center [463, 270] width 564 height 38
type input "Office Ink for the Printer HP Cartridge 30A"
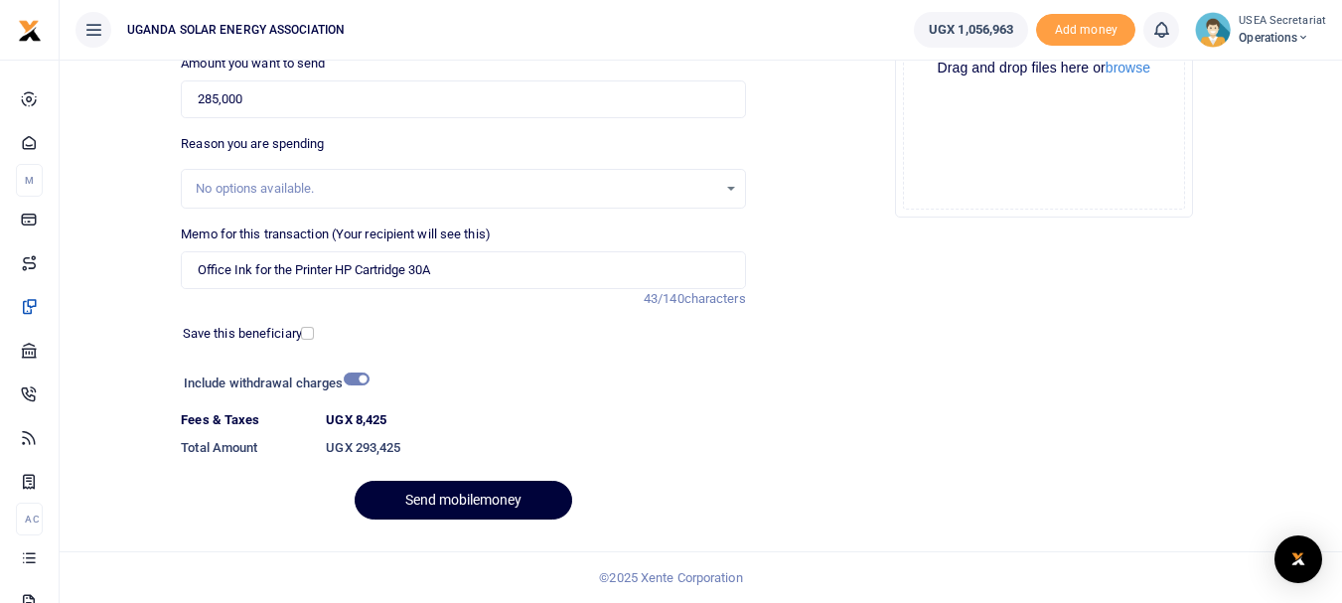
click at [429, 500] on button "Send mobilemoney" at bounding box center [464, 500] width 218 height 39
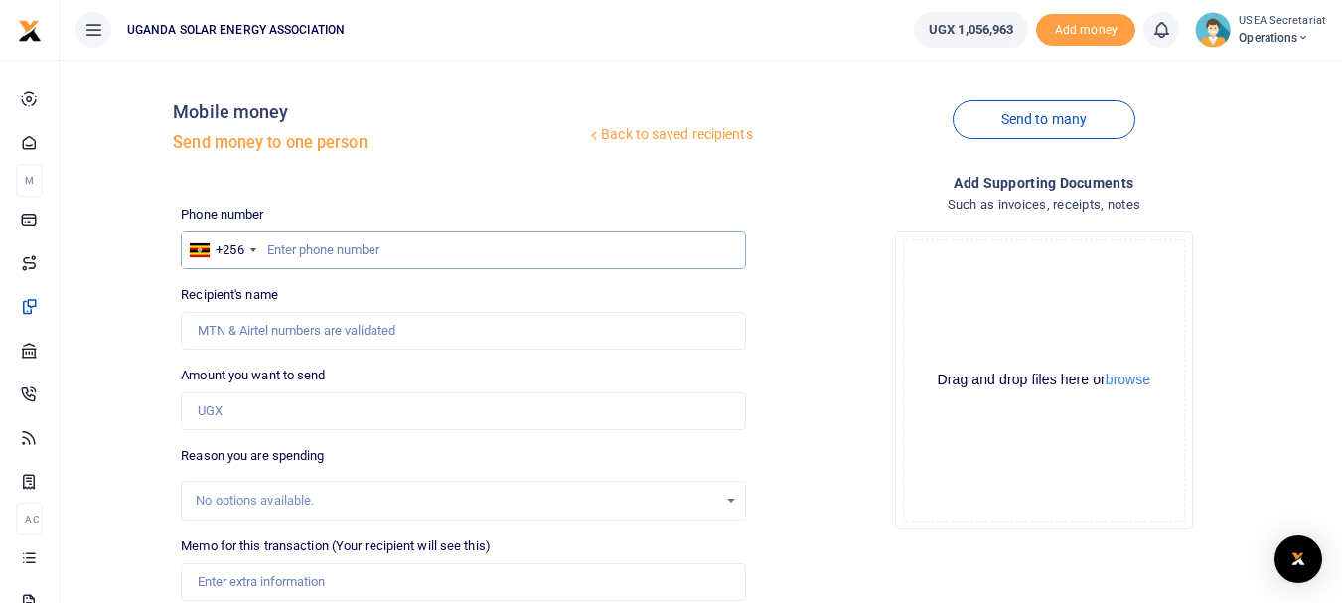
click at [358, 248] on input "text" at bounding box center [463, 251] width 564 height 38
type input "0753784587"
type input "[PERSON_NAME]"
type input "0753784587"
click at [237, 412] on input "Amount you want to send" at bounding box center [463, 411] width 564 height 38
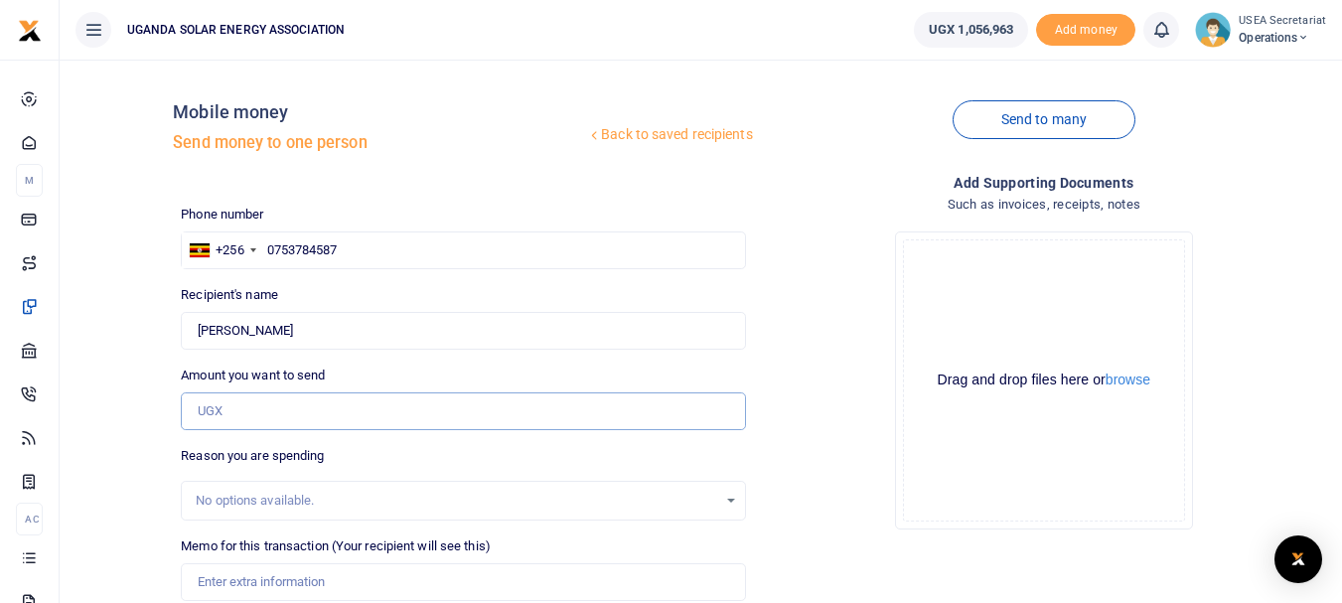
type input "125,540"
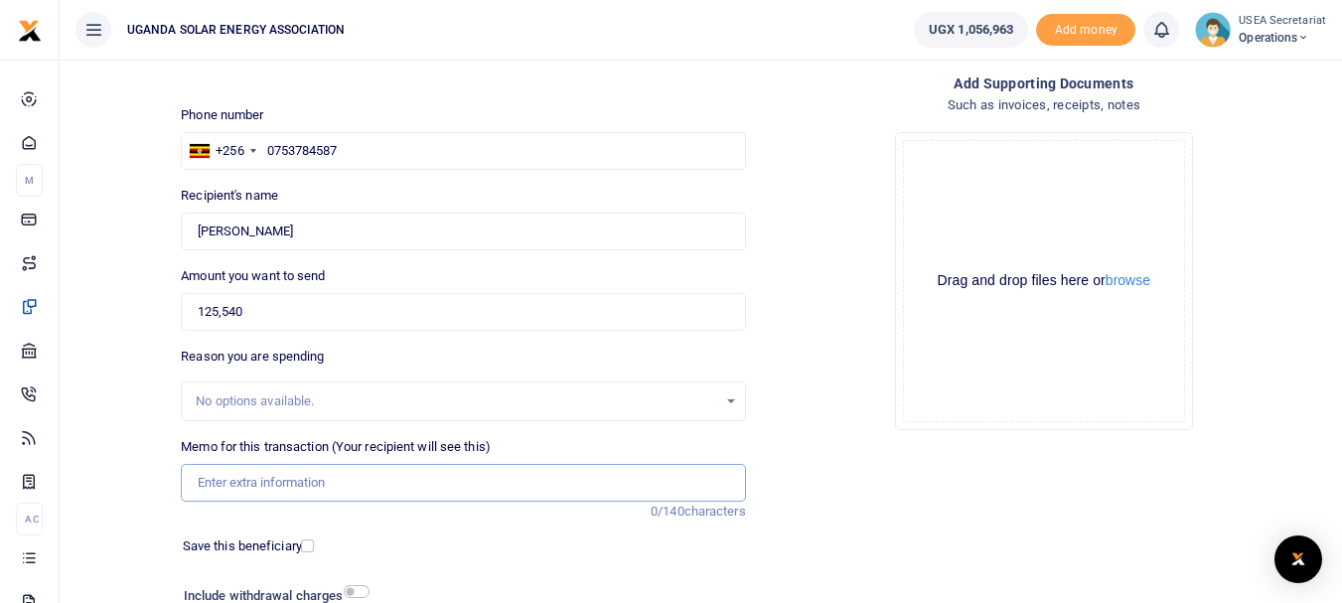
click at [271, 490] on input "Memo for this transaction (Your recipient will see this)" at bounding box center [463, 483] width 564 height 38
paste input "Cleaning Services ([DATE])"
click at [306, 484] on input "Cleaning Services (July 2025)" at bounding box center [463, 483] width 564 height 38
click at [365, 484] on input "Cleaning Services July 2025)" at bounding box center [463, 483] width 564 height 38
drag, startPoint x: 325, startPoint y: 481, endPoint x: 304, endPoint y: 477, distance: 21.2
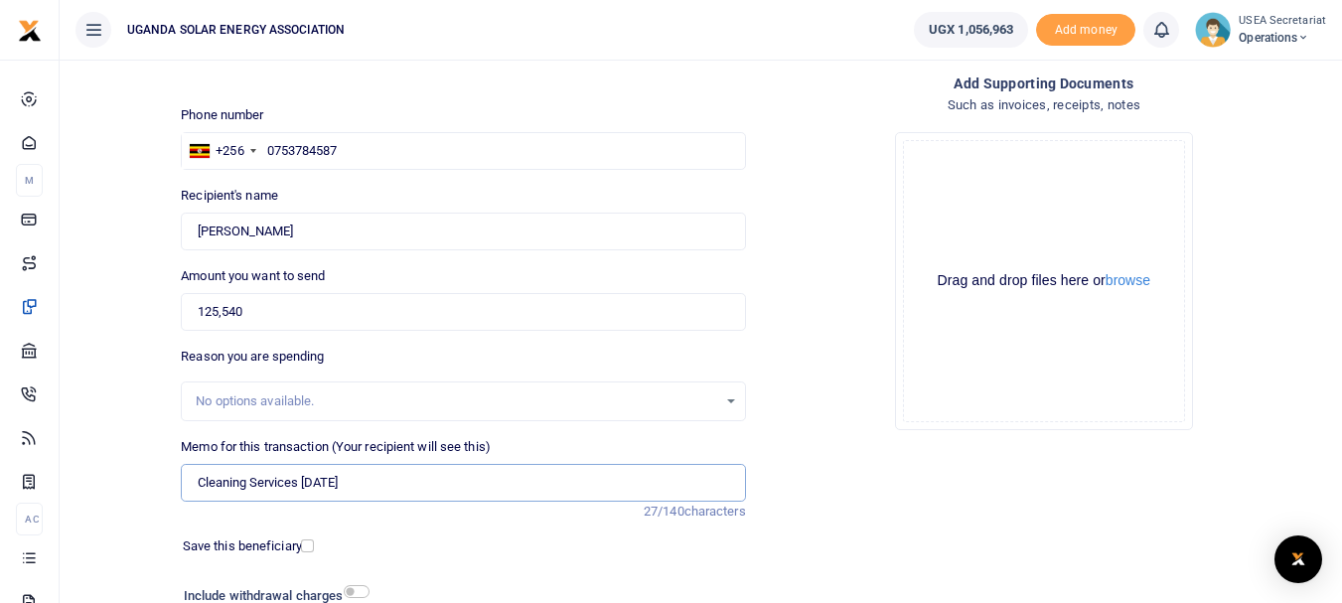
click at [304, 477] on input "Cleaning Services July 2025" at bounding box center [463, 483] width 564 height 38
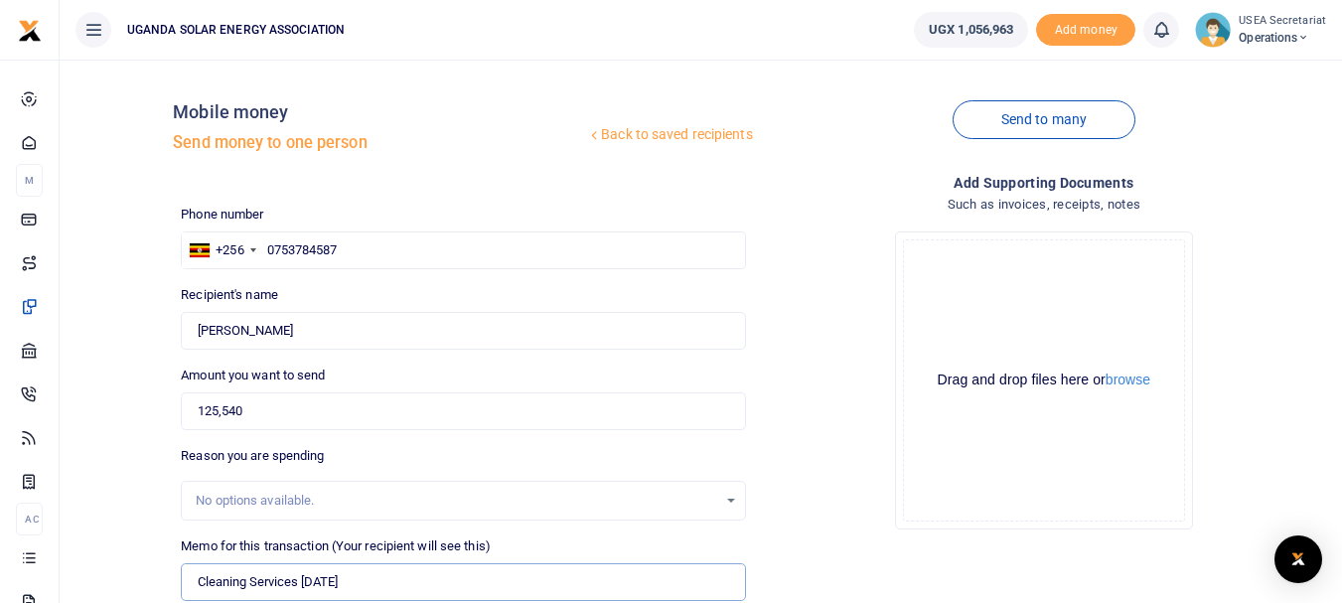
scroll to position [257, 0]
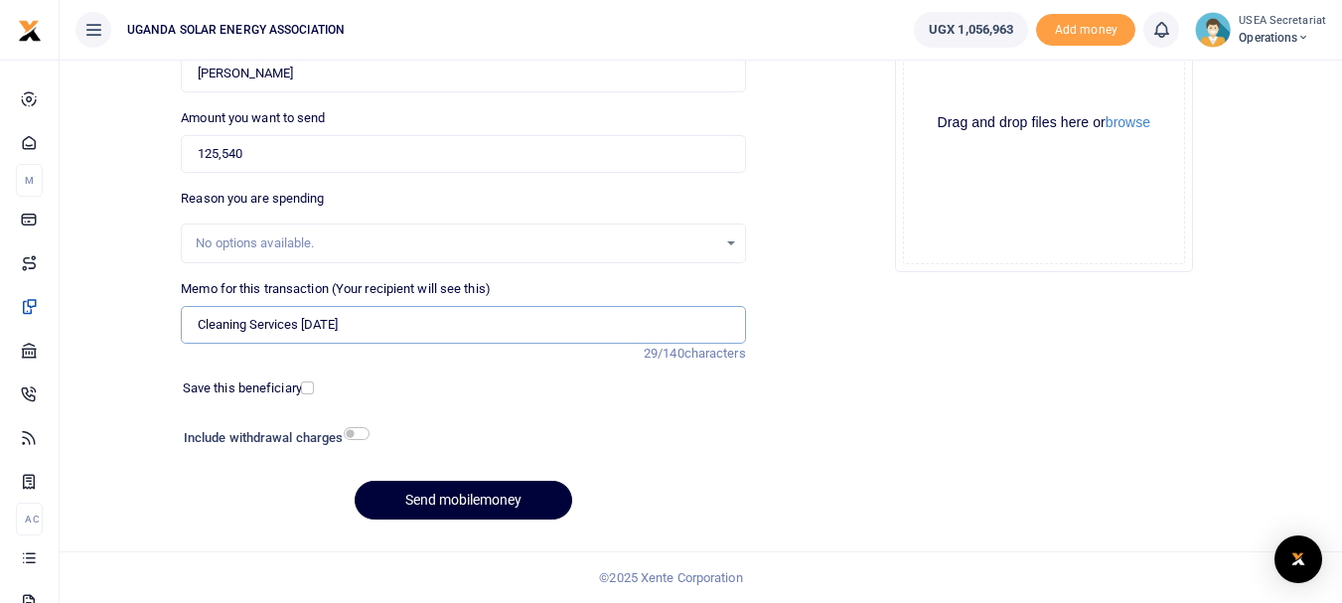
type input "Cleaning Services August 2025"
click at [460, 506] on button "Send mobilemoney" at bounding box center [464, 500] width 218 height 39
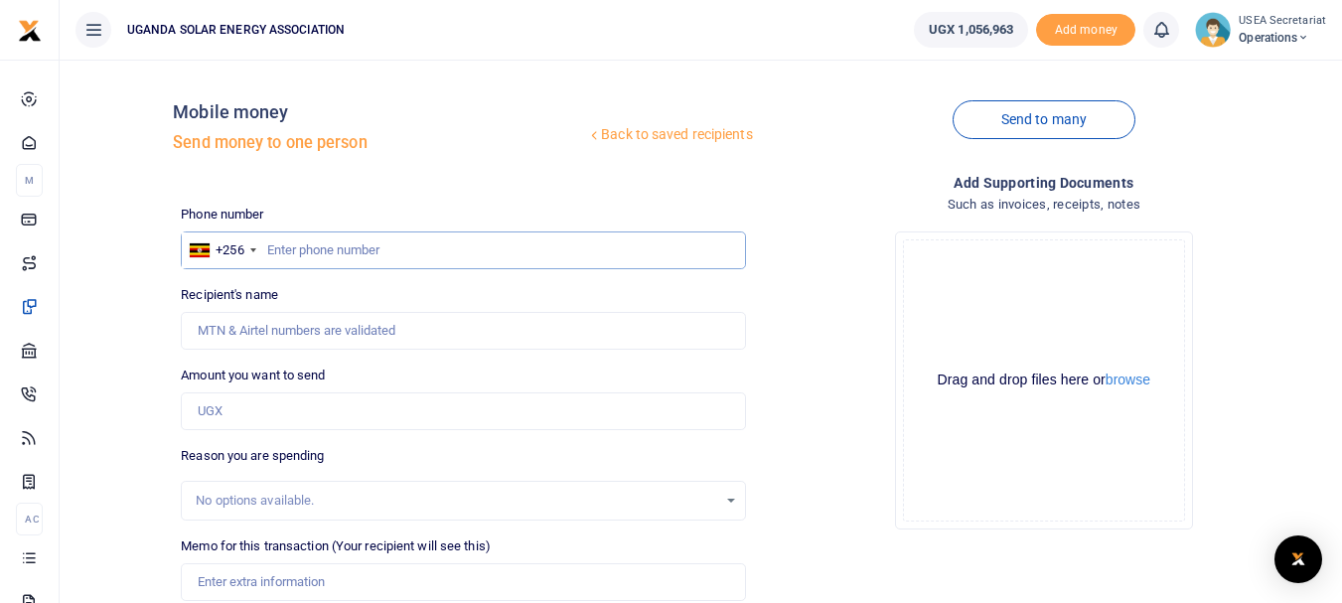
click at [336, 253] on input "text" at bounding box center [463, 251] width 564 height 38
type input "787452268"
type input "[PERSON_NAME] Turyakyira"
type input "787452268"
click at [324, 407] on input "Amount you want to send" at bounding box center [463, 411] width 564 height 38
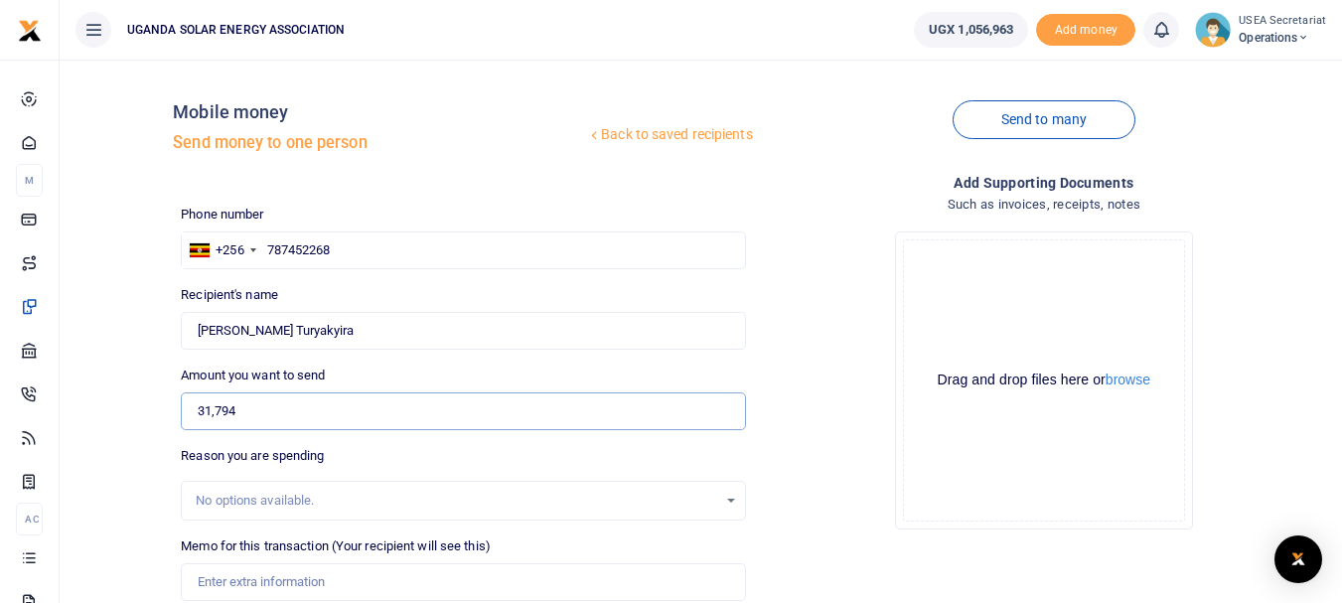
scroll to position [199, 0]
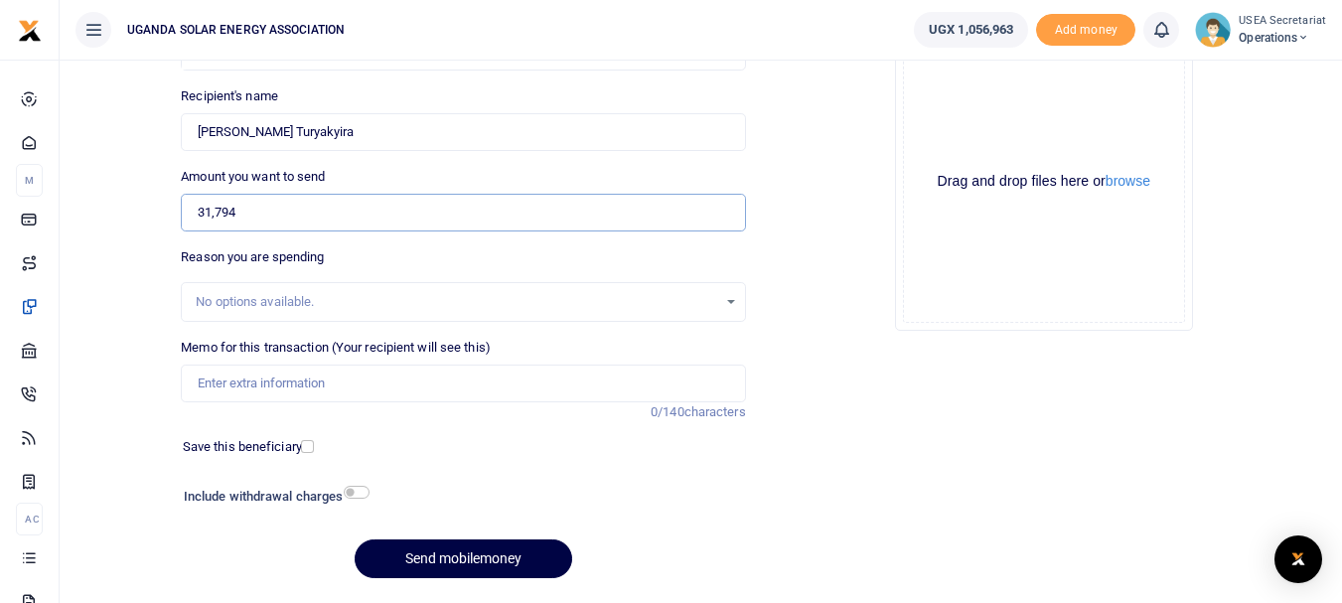
type input "31,794"
click at [272, 384] on input "Memo for this transaction (Your recipient will see this)" at bounding box center [463, 384] width 564 height 38
paste input "Office Utilities (Electricity)"
click at [284, 381] on input "Office Utilities (Electricity" at bounding box center [463, 384] width 564 height 38
type input "Office Utilities Electricity"
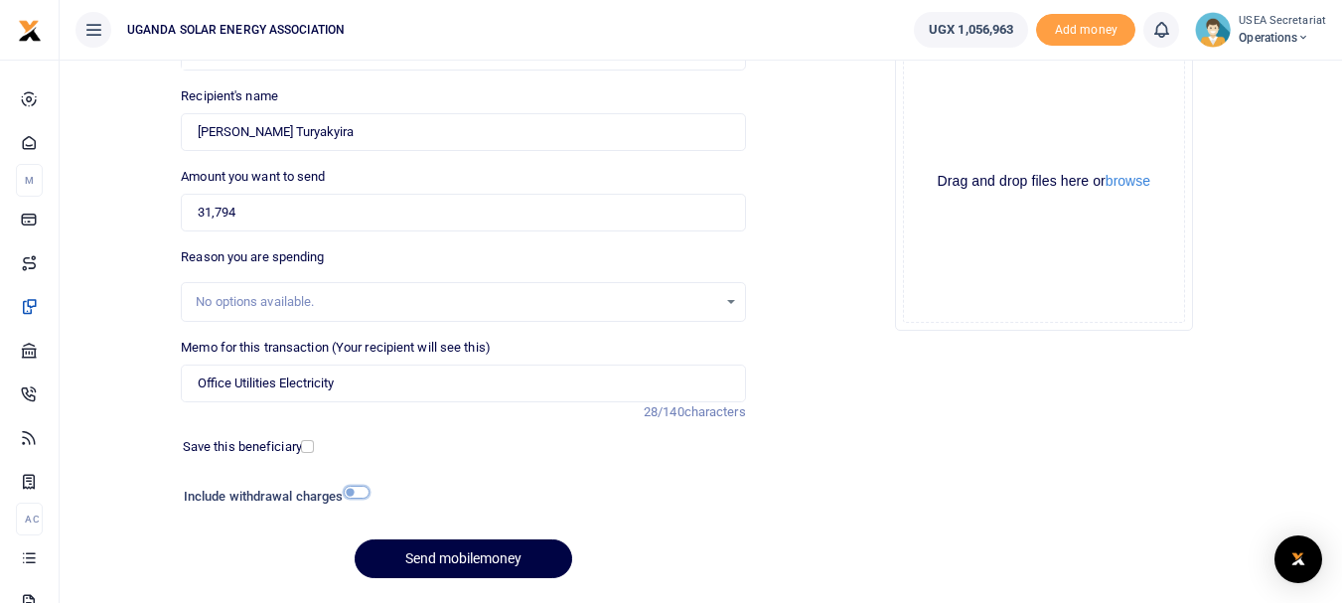
click at [352, 491] on input "checkbox" at bounding box center [357, 492] width 26 height 13
checkbox input "true"
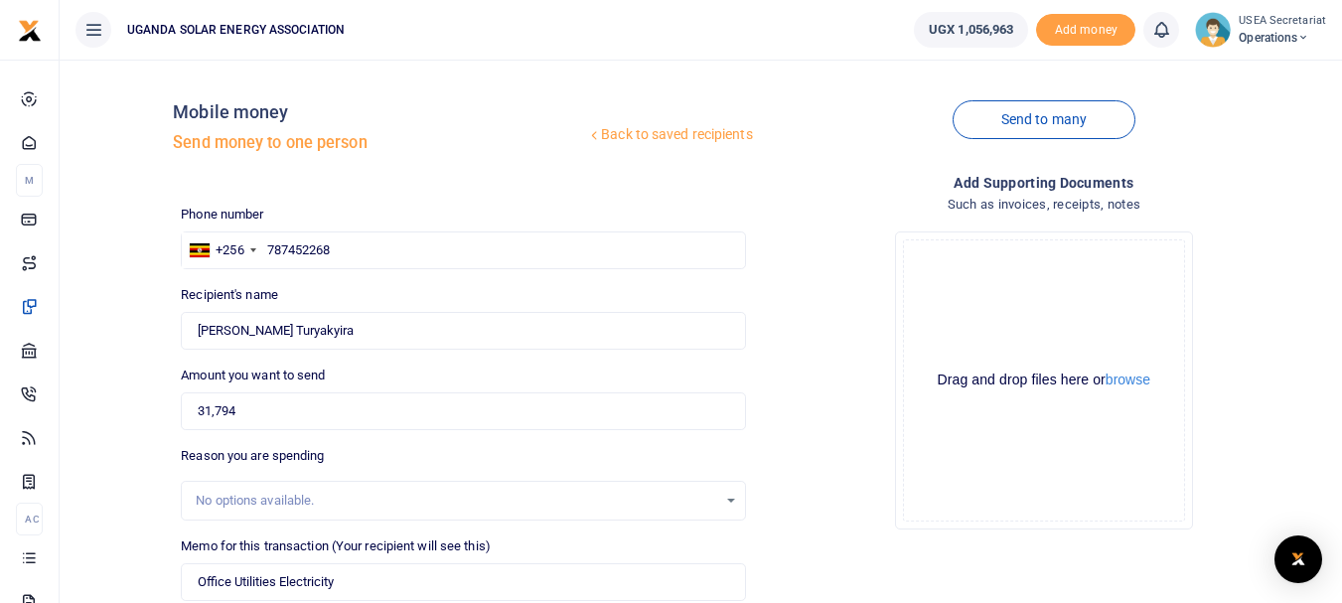
scroll to position [312, 0]
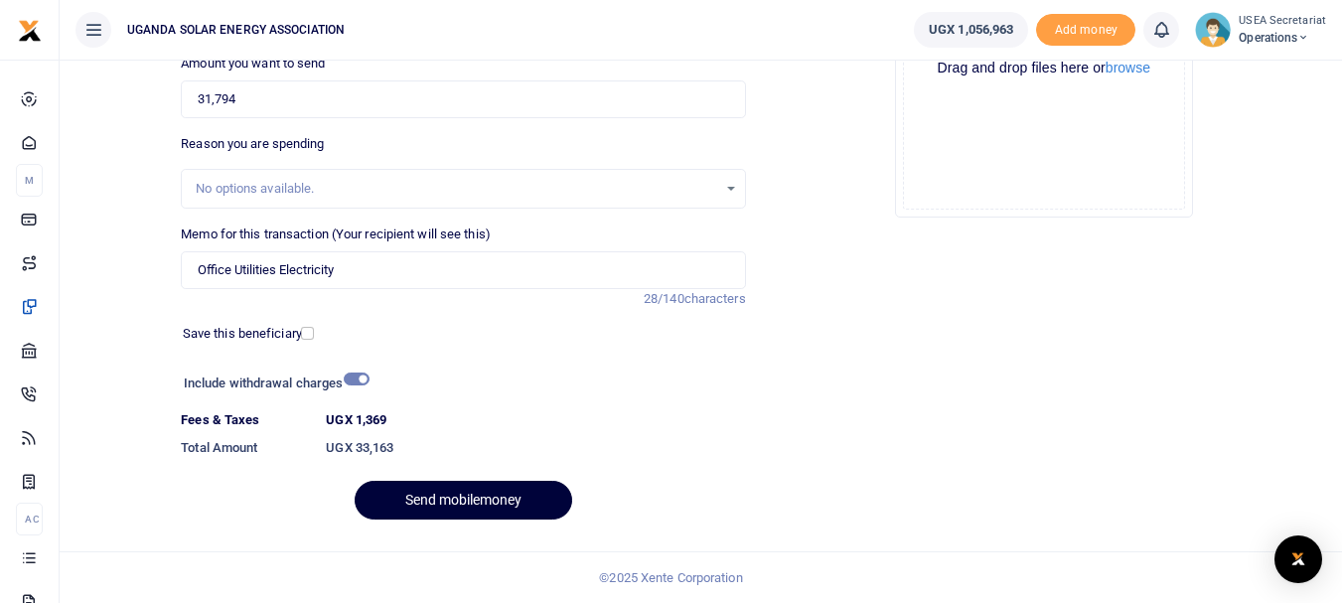
click at [440, 489] on button "Send mobilemoney" at bounding box center [464, 500] width 218 height 39
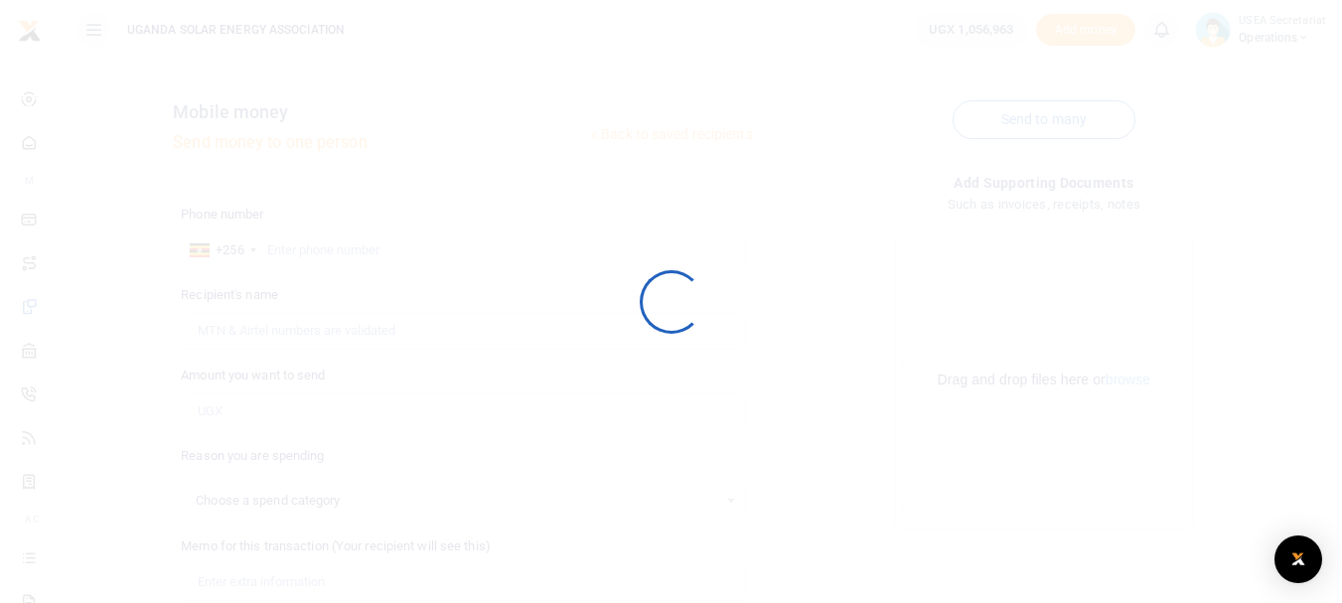
select select
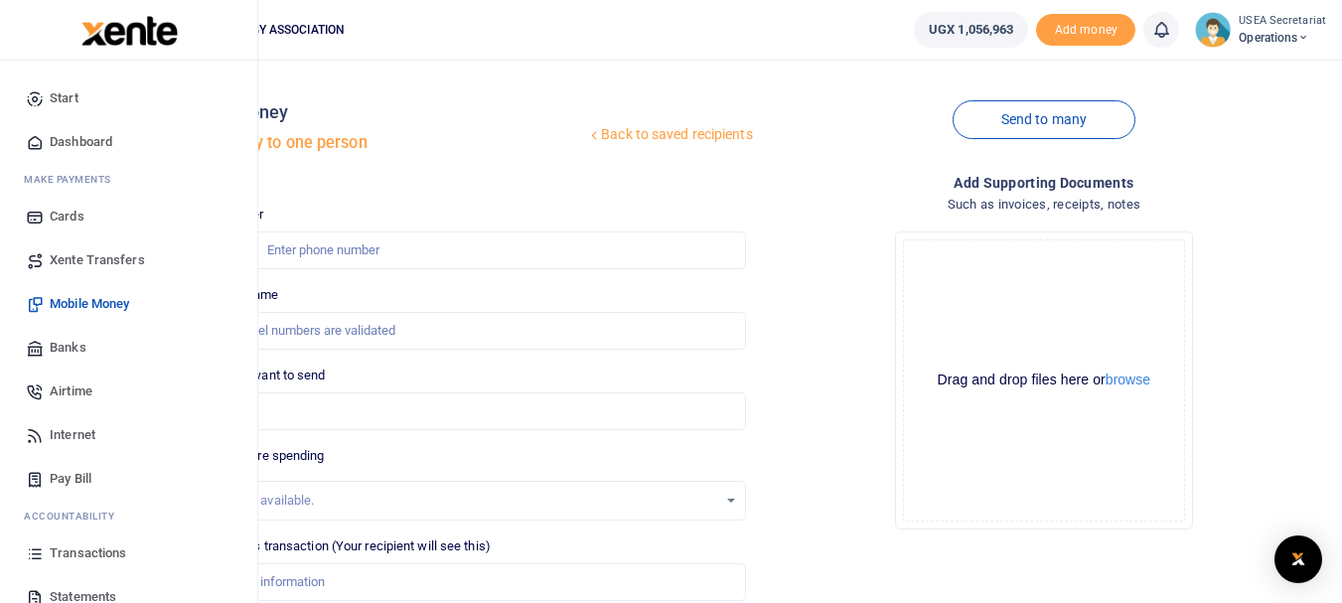
click at [73, 347] on span "Banks" at bounding box center [68, 348] width 37 height 20
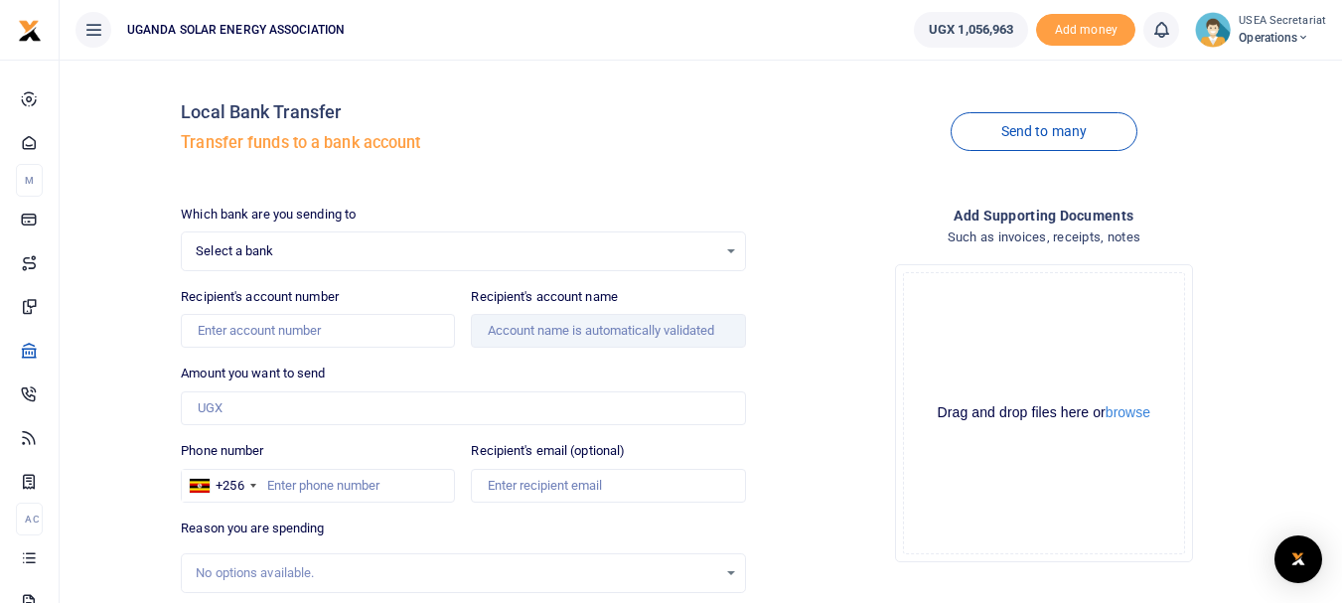
click at [735, 244] on div "Select a bank Select an option..." at bounding box center [463, 251] width 562 height 22
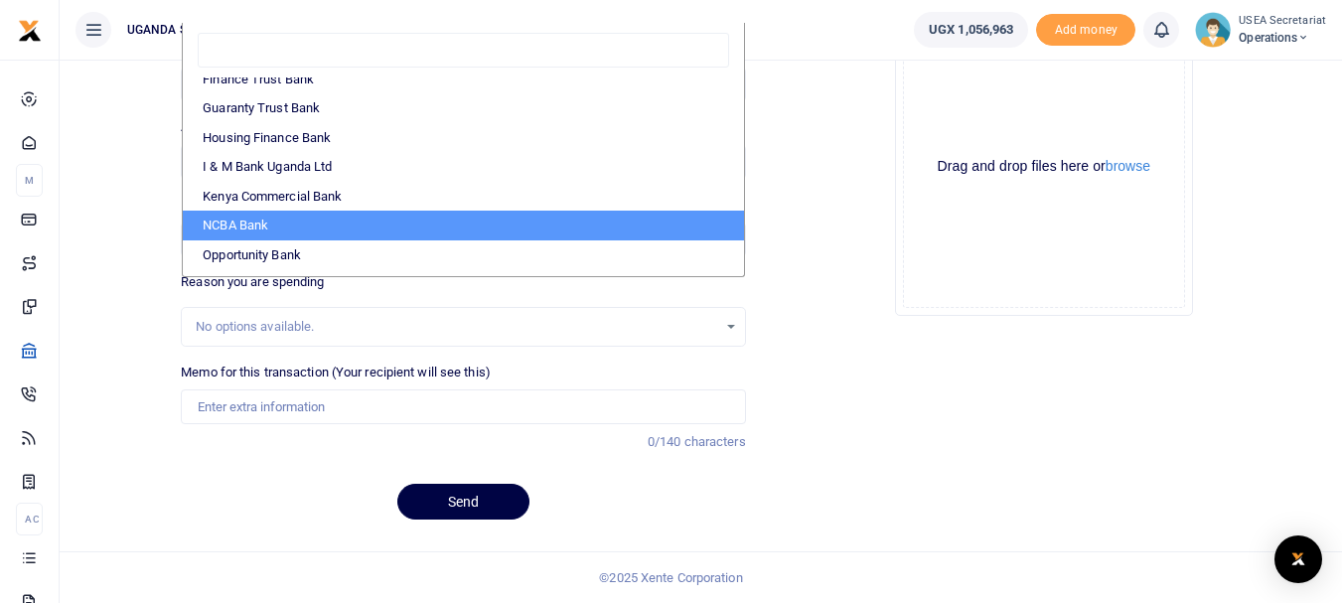
scroll to position [295, 0]
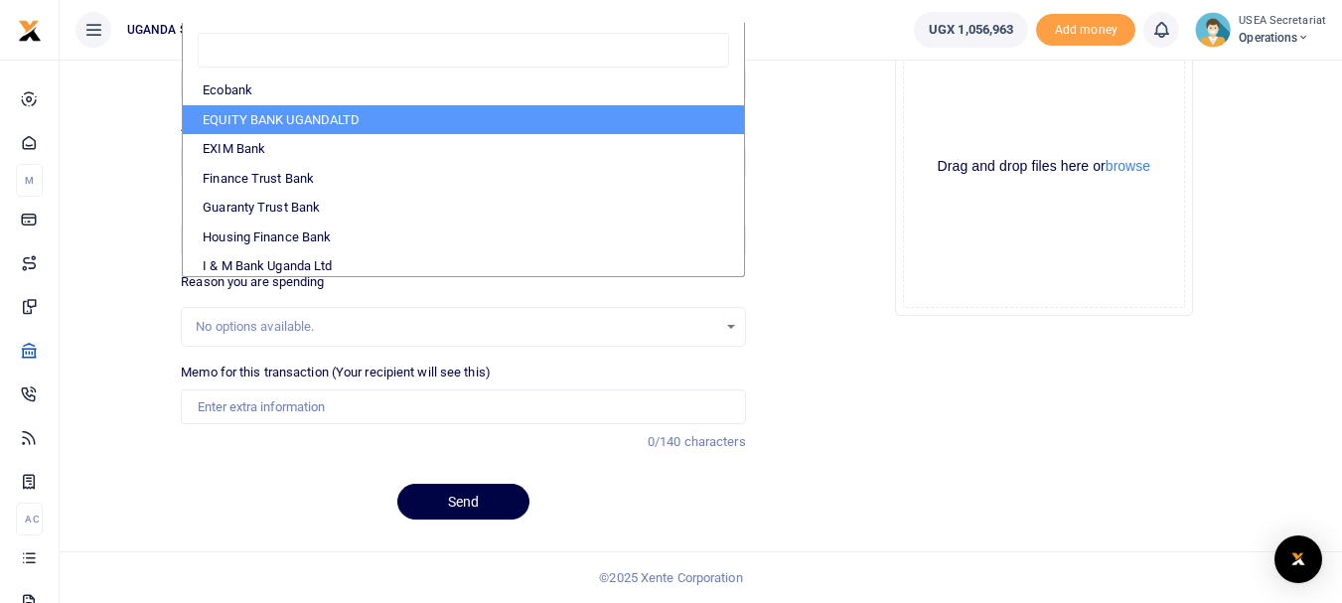
click at [310, 115] on li "EQUITY BANK UGANDALTD" at bounding box center [463, 120] width 560 height 30
select select "EQU"
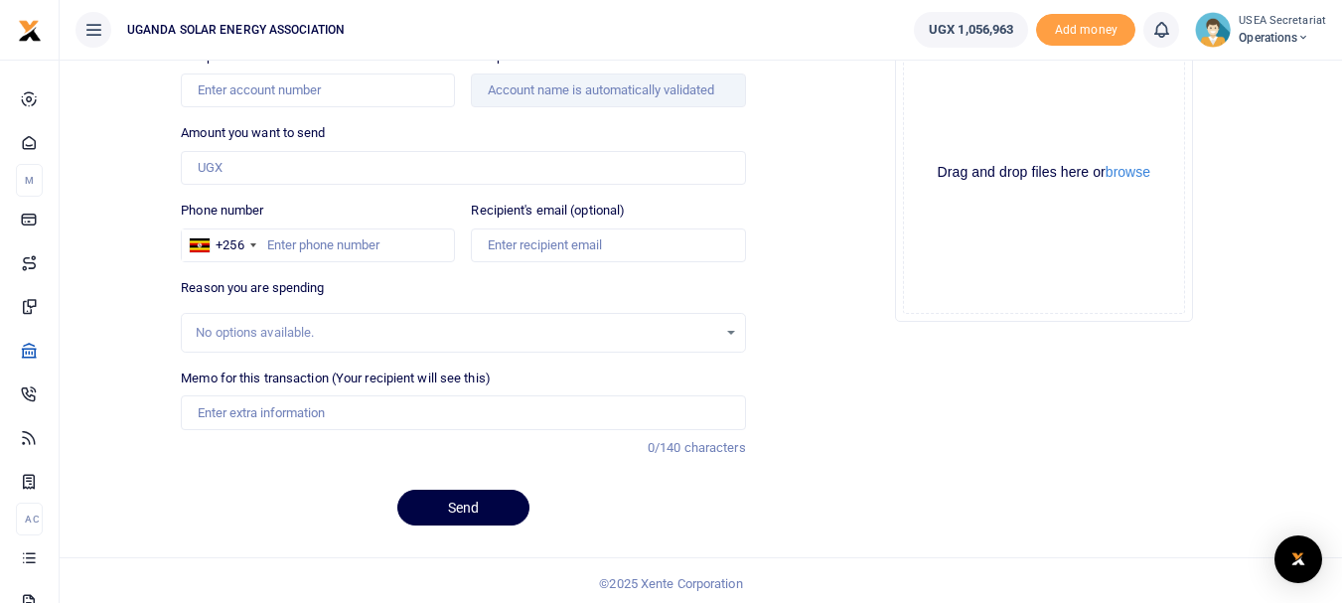
scroll to position [42, 0]
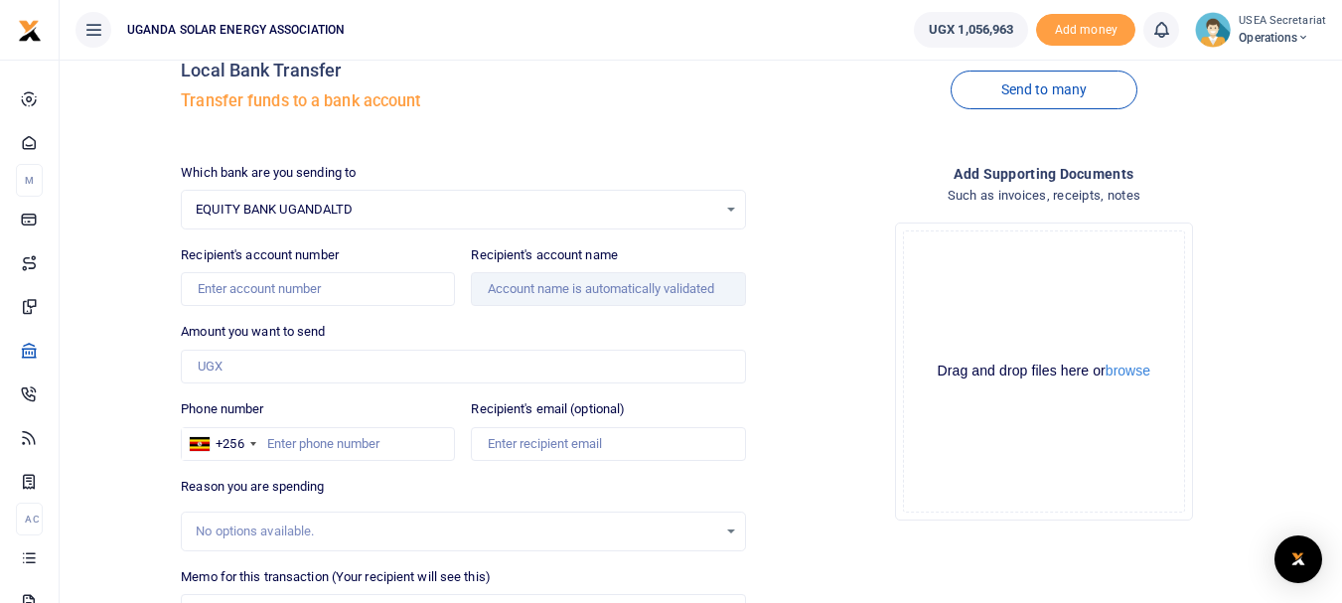
click at [727, 205] on div "EQUITY BANK UGANDALTD Select an option..." at bounding box center [463, 210] width 562 height 22
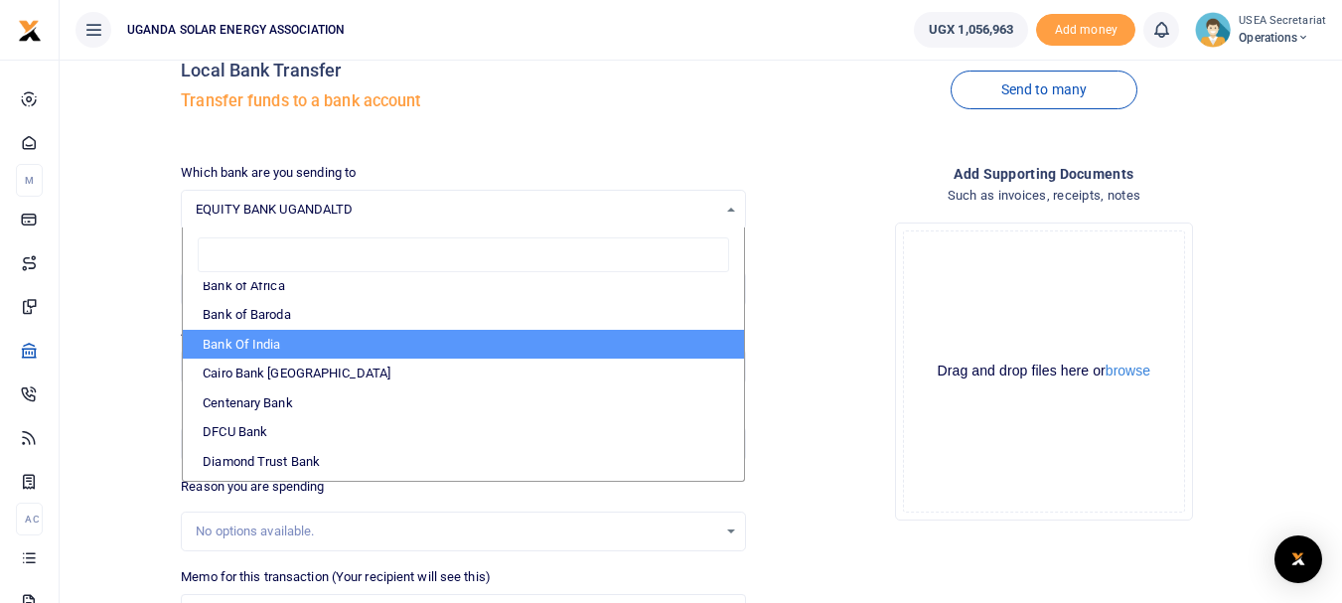
scroll to position [199, 0]
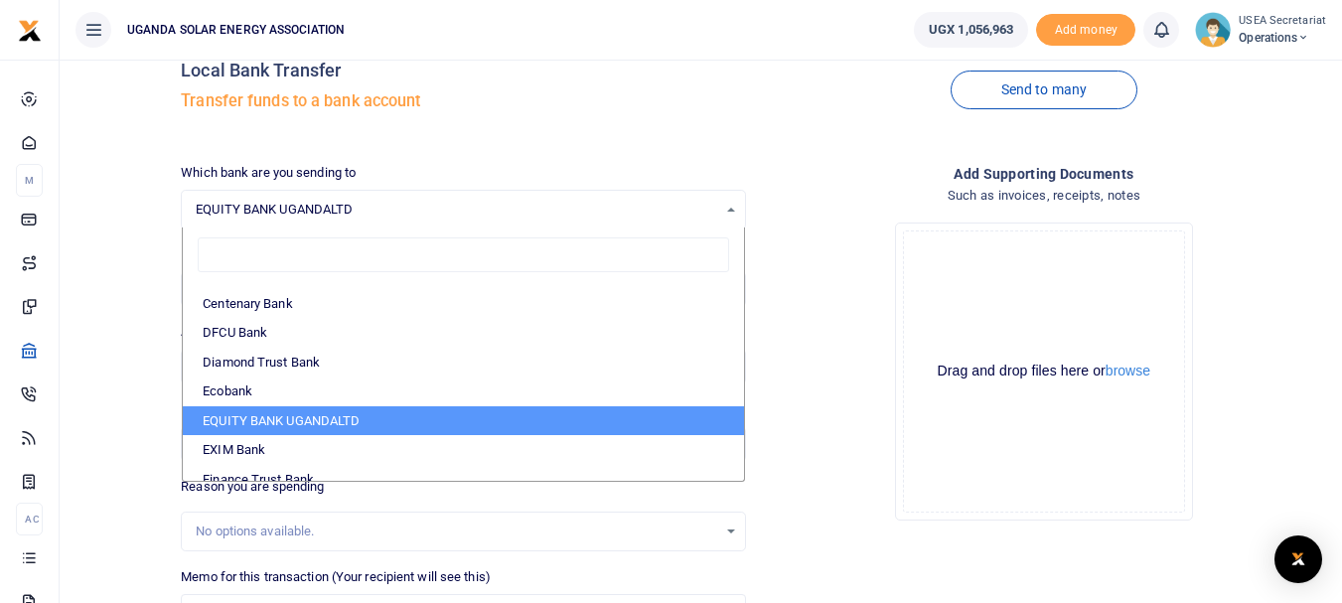
click at [292, 415] on li "EQUITY BANK UGANDALTD" at bounding box center [463, 421] width 560 height 30
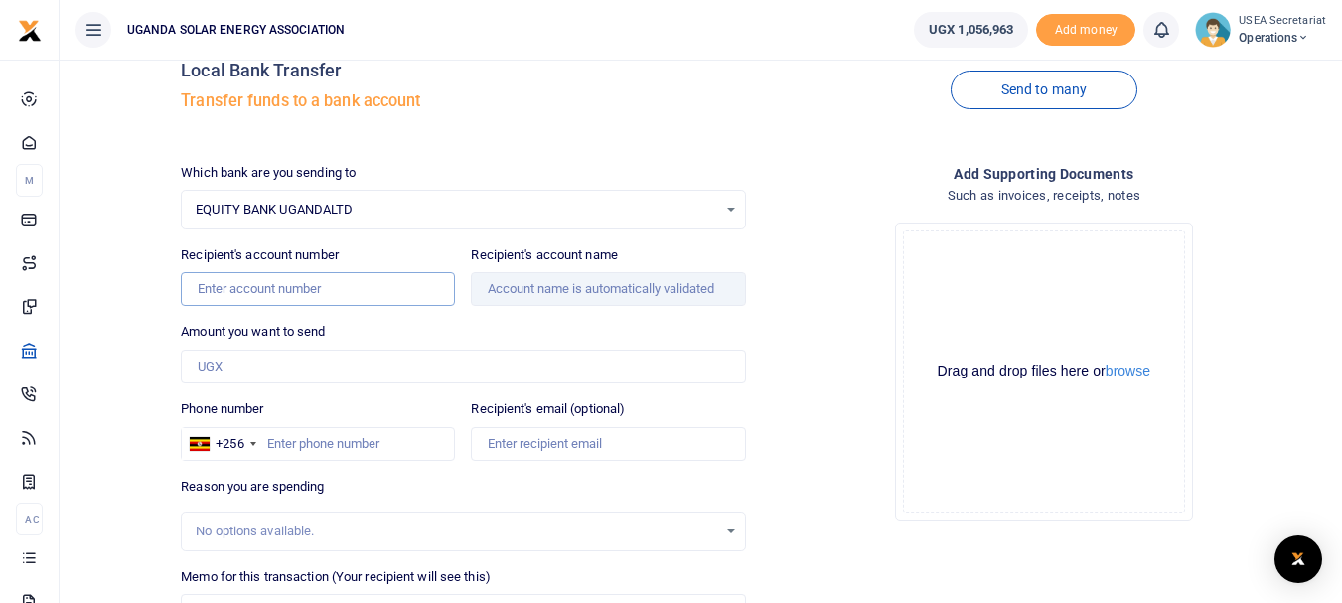
click at [311, 288] on input "Recipient's account number" at bounding box center [318, 289] width 274 height 34
type input "1000102502559"
click at [304, 362] on input "Amount you want to send" at bounding box center [463, 367] width 564 height 34
type input "Paddy Bakengana"
type input "225,000"
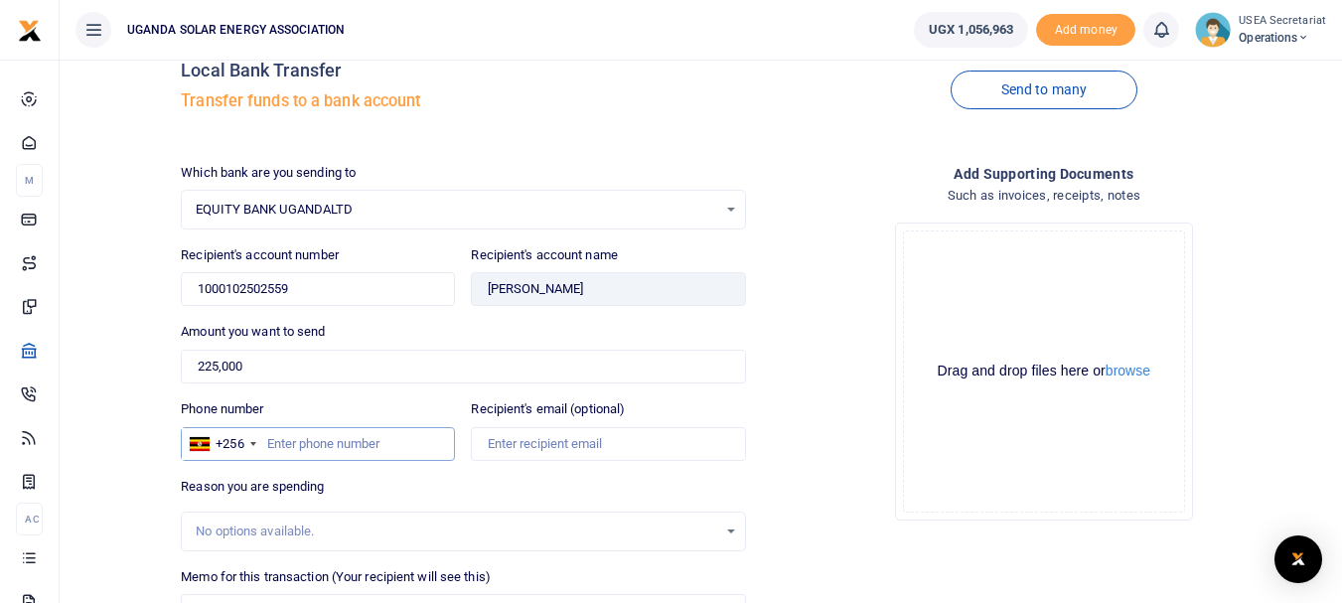
click at [312, 451] on input "Phone number" at bounding box center [318, 444] width 274 height 34
type input "777240661"
click at [497, 440] on input "Recipient's email (optional)" at bounding box center [608, 444] width 274 height 34
type input "paddy.bakengana@useaug.org"
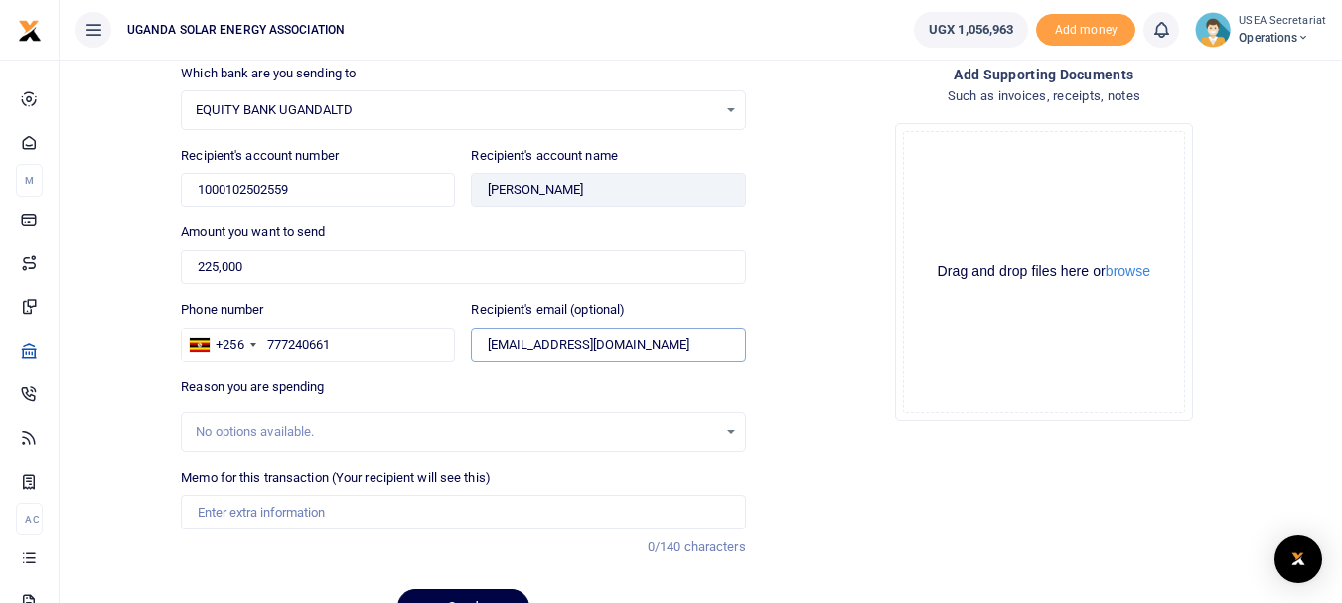
scroll to position [240, 0]
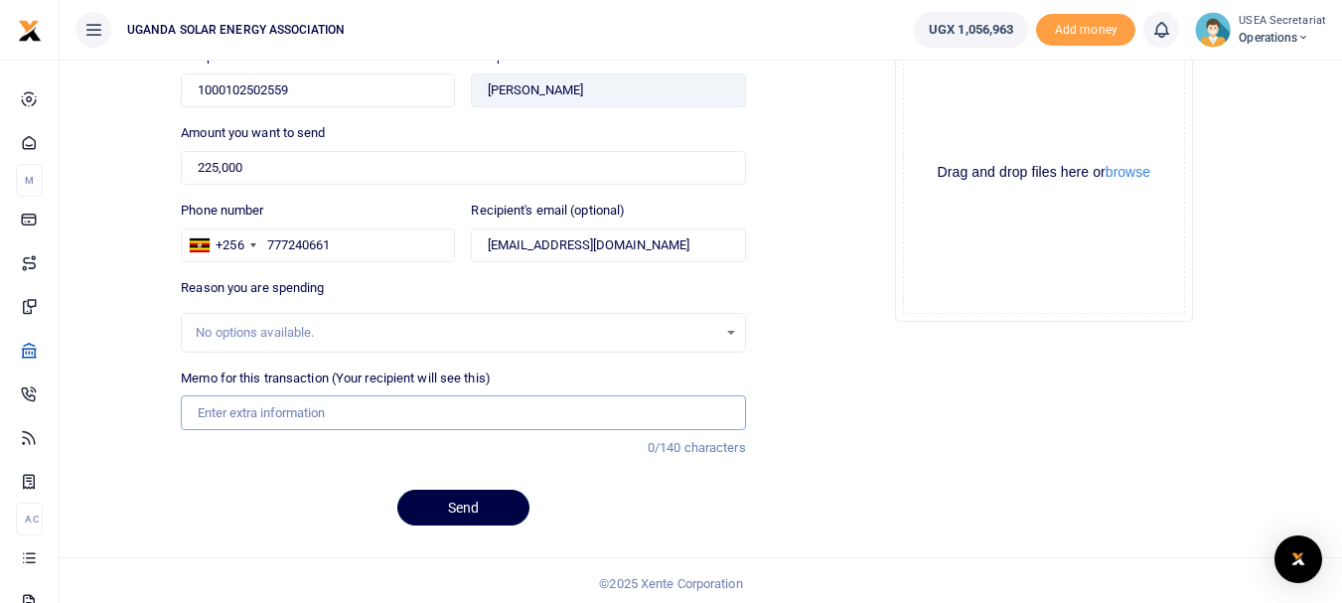
click at [291, 417] on input "Memo for this transaction (Your recipient will see this)" at bounding box center [463, 412] width 564 height 34
paste input "G Suite"
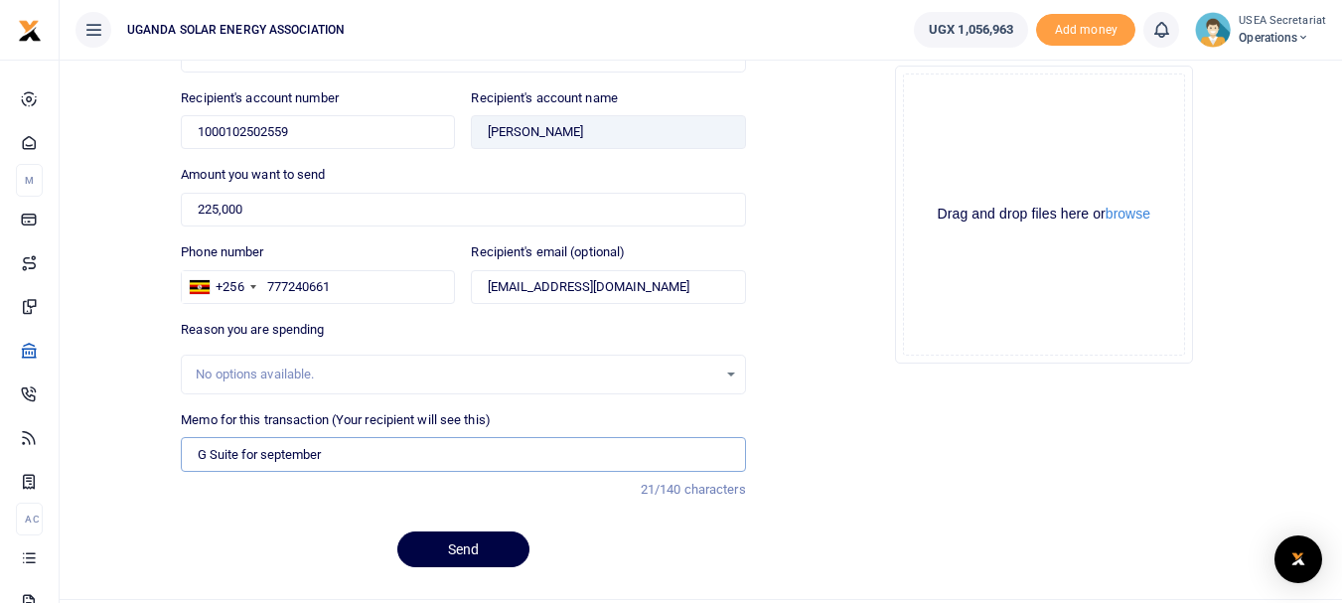
scroll to position [246, 0]
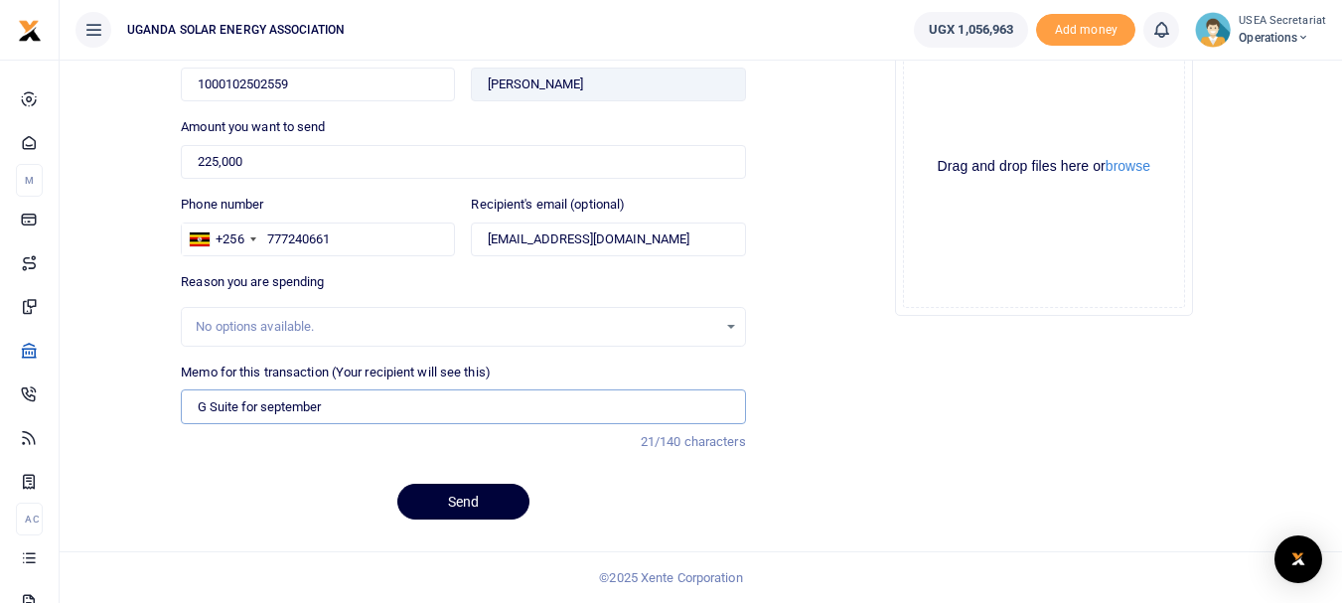
type input "G Suite for september"
click at [431, 494] on button "Send" at bounding box center [463, 502] width 132 height 36
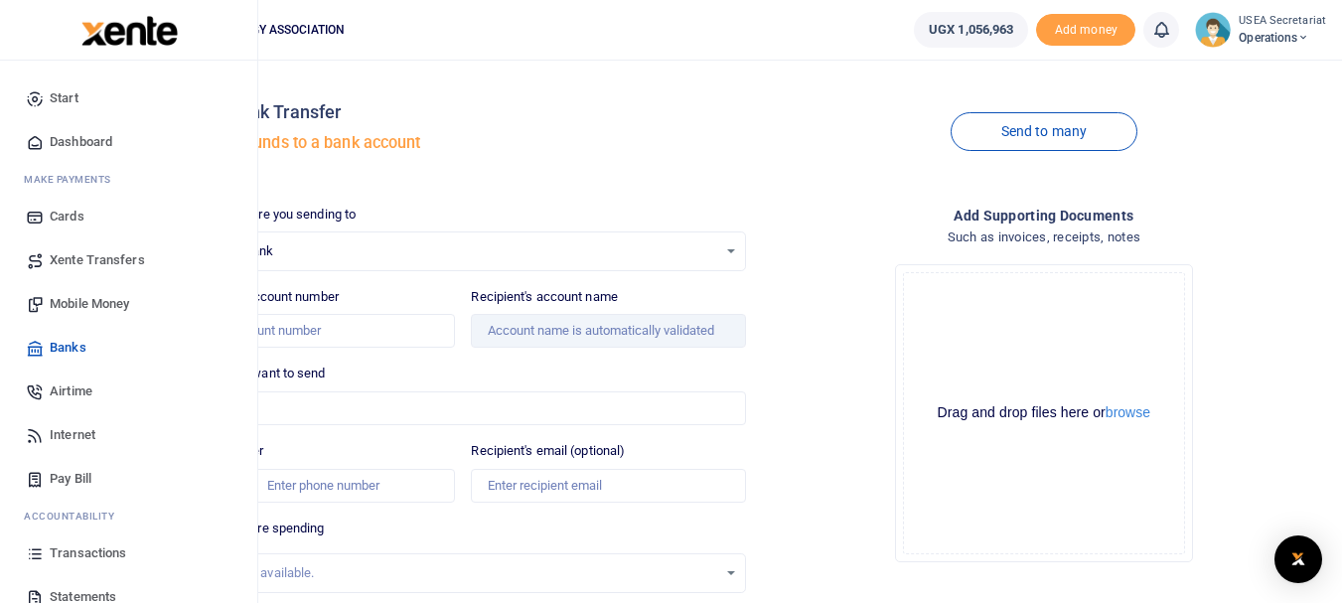
click at [76, 546] on span "Transactions" at bounding box center [88, 554] width 77 height 20
